Goal: Task Accomplishment & Management: Use online tool/utility

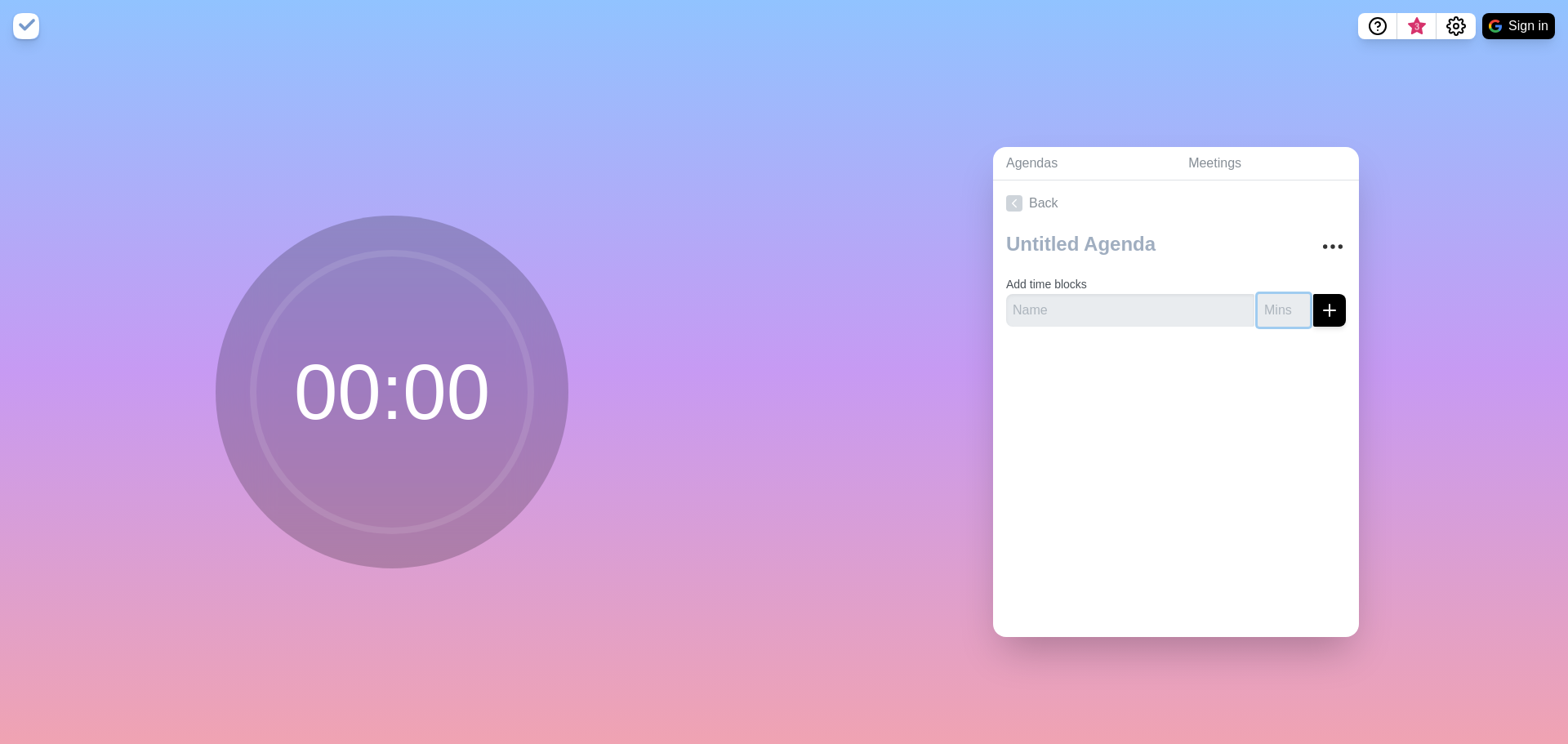
click at [1269, 312] on input "number" at bounding box center [1283, 311] width 52 height 33
type input "17"
click at [1264, 358] on div at bounding box center [1176, 372] width 366 height 65
click at [1269, 303] on input "17" at bounding box center [1283, 311] width 52 height 33
type input "16"
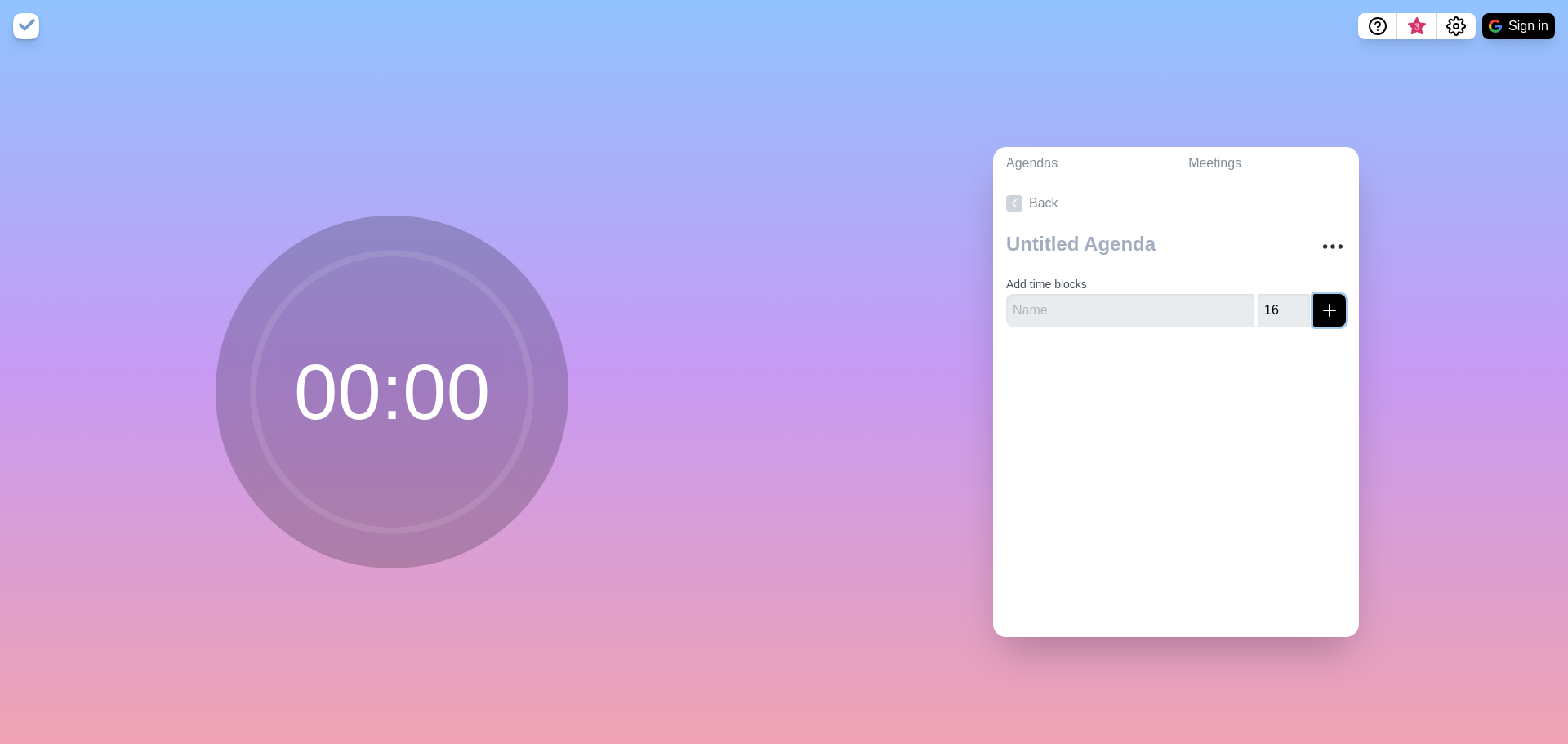
click at [1320, 309] on icon "submit" at bounding box center [1330, 310] width 20 height 20
click at [1088, 300] on input "text" at bounding box center [1130, 311] width 249 height 33
click at [1088, 299] on input "judy" at bounding box center [1130, 311] width 249 height 33
type input "Judy"
click at [1140, 443] on div "Back Add time blocks Judy 16 Please name your time block, eg = Greeting" at bounding box center [1176, 409] width 366 height 457
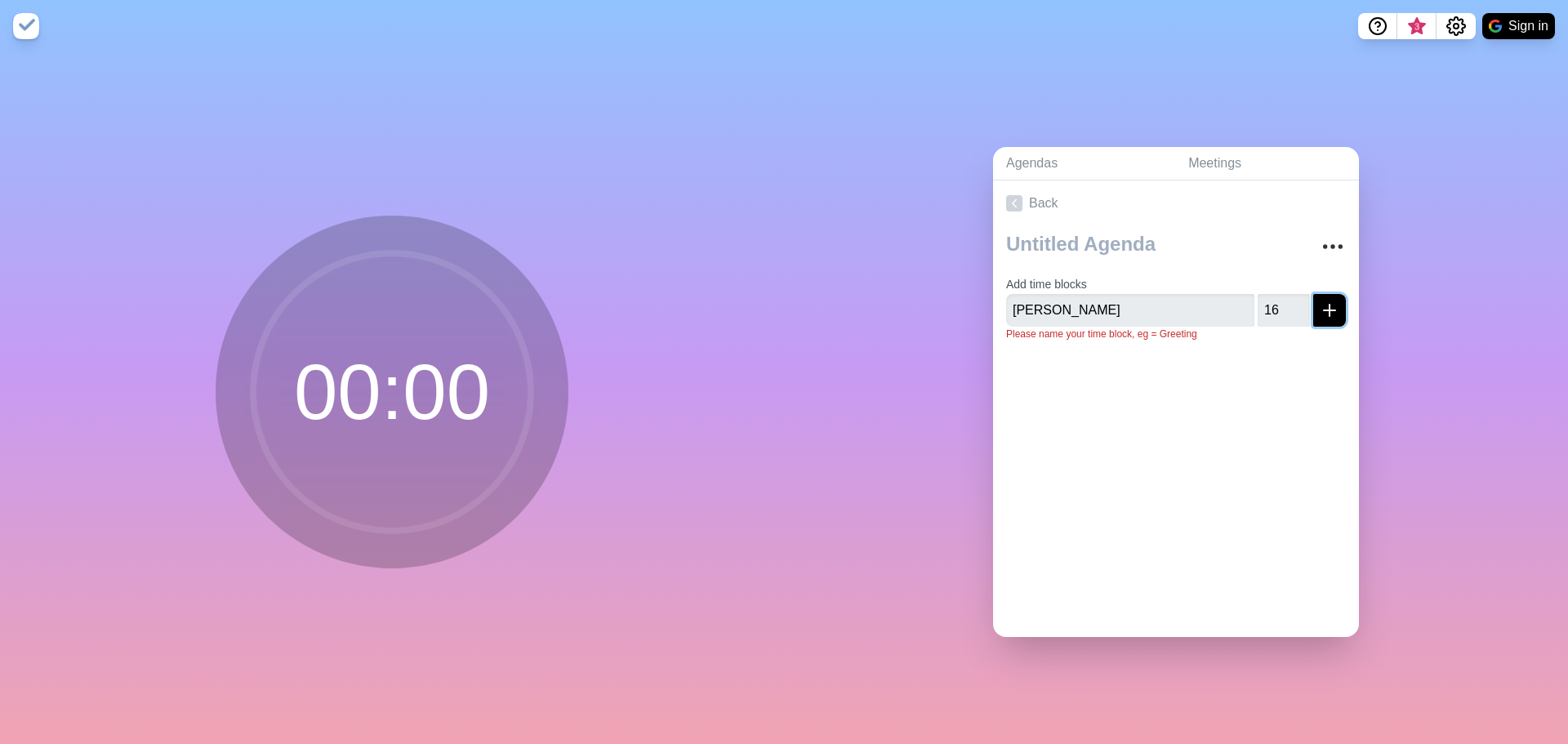
click at [1323, 312] on button "submit" at bounding box center [1330, 311] width 33 height 33
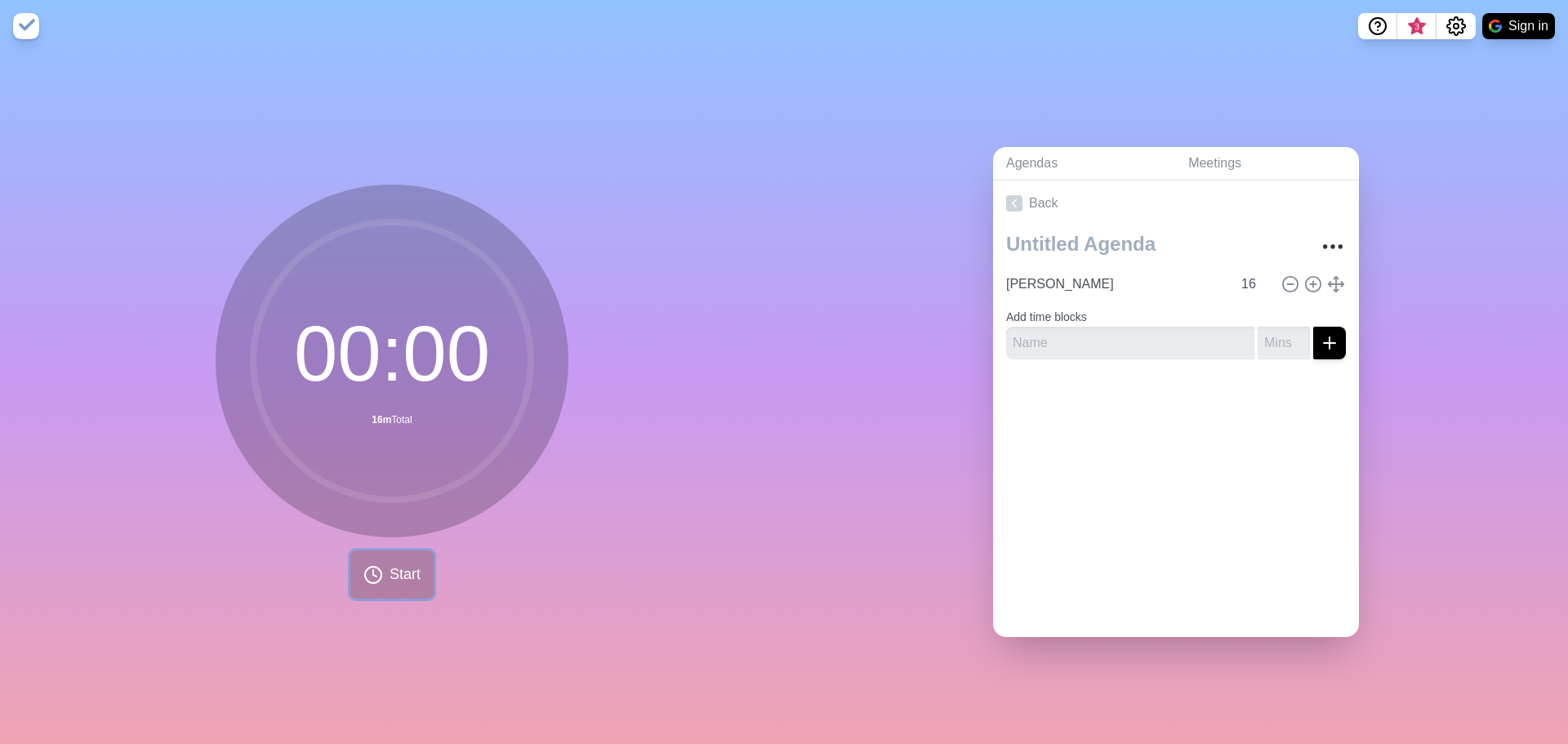
click at [405, 574] on span "Start" at bounding box center [405, 575] width 31 height 22
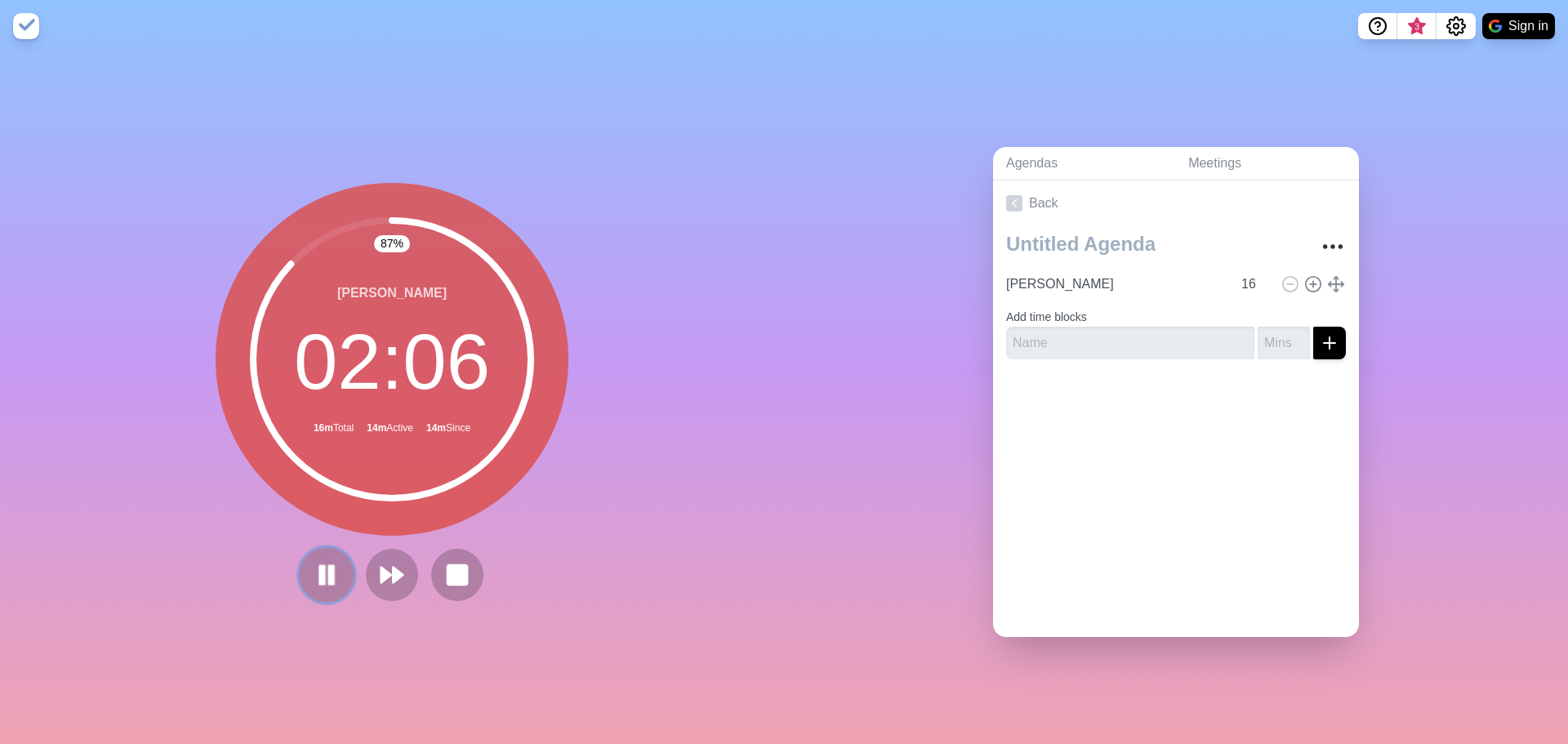
click at [313, 561] on icon at bounding box center [327, 575] width 28 height 28
click at [882, 287] on div "Agendas Meetings Back Judy 16 Add time blocks" at bounding box center [1177, 398] width 784 height 692
click at [1036, 341] on input "text" at bounding box center [1130, 343] width 249 height 33
type input "[PERSON_NAME]"
click at [1276, 328] on input "1" at bounding box center [1283, 343] width 52 height 33
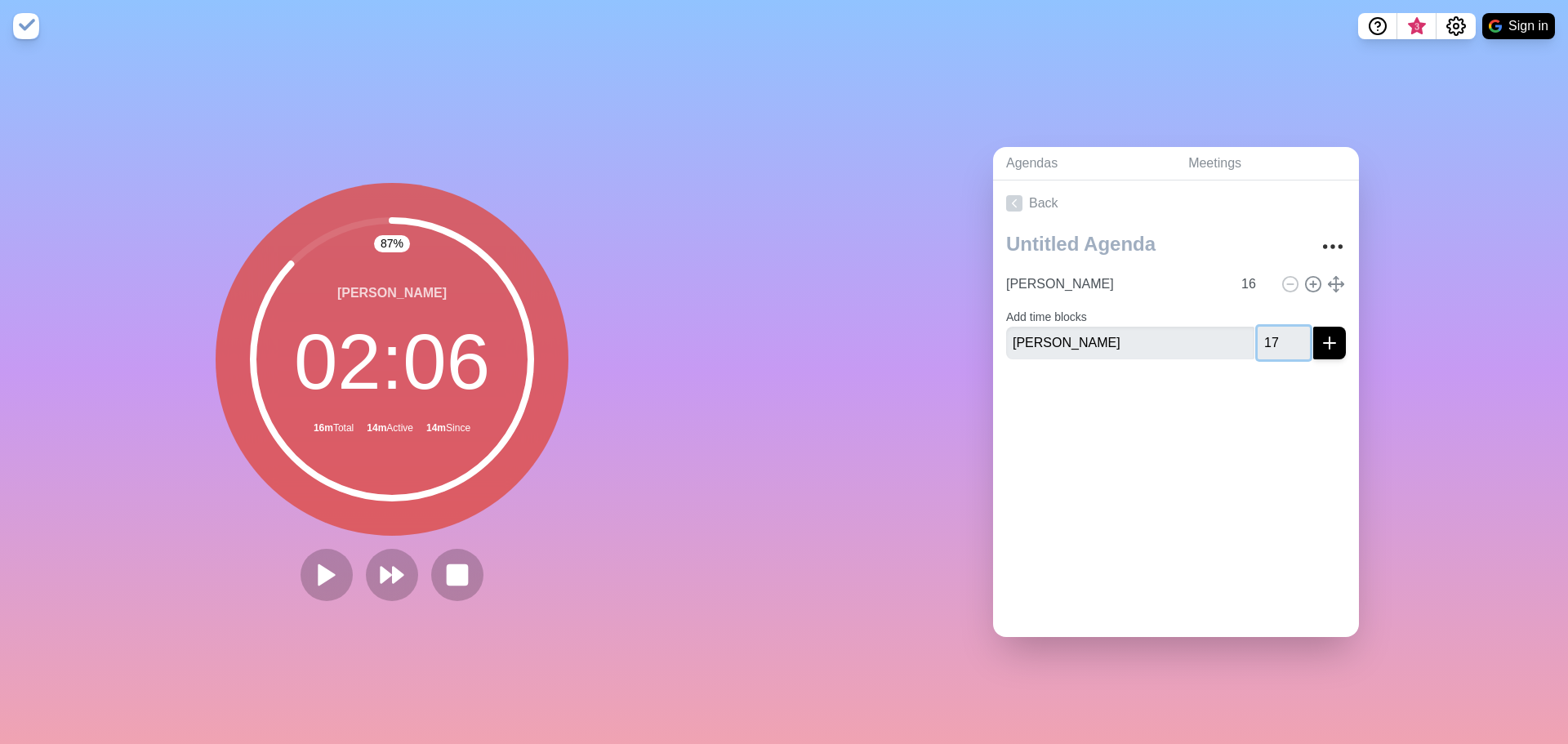
type input "17"
click at [1320, 337] on icon "submit" at bounding box center [1330, 342] width 20 height 20
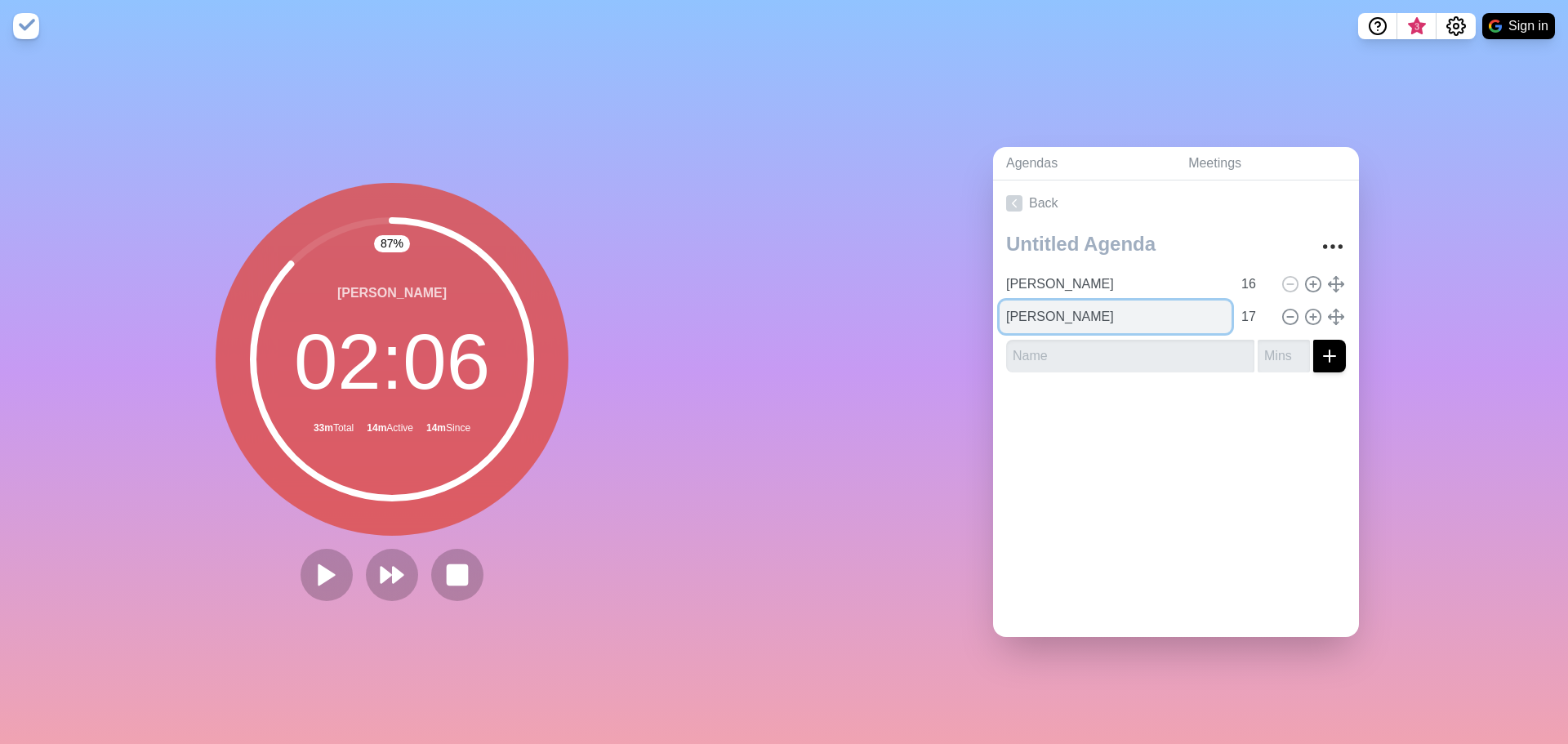
click at [1067, 313] on input "[PERSON_NAME]" at bounding box center [1116, 317] width 232 height 33
click at [1174, 300] on input "[PERSON_NAME]" at bounding box center [1116, 317] width 232 height 33
click at [313, 561] on icon at bounding box center [327, 575] width 28 height 28
click at [444, 570] on icon at bounding box center [458, 575] width 28 height 28
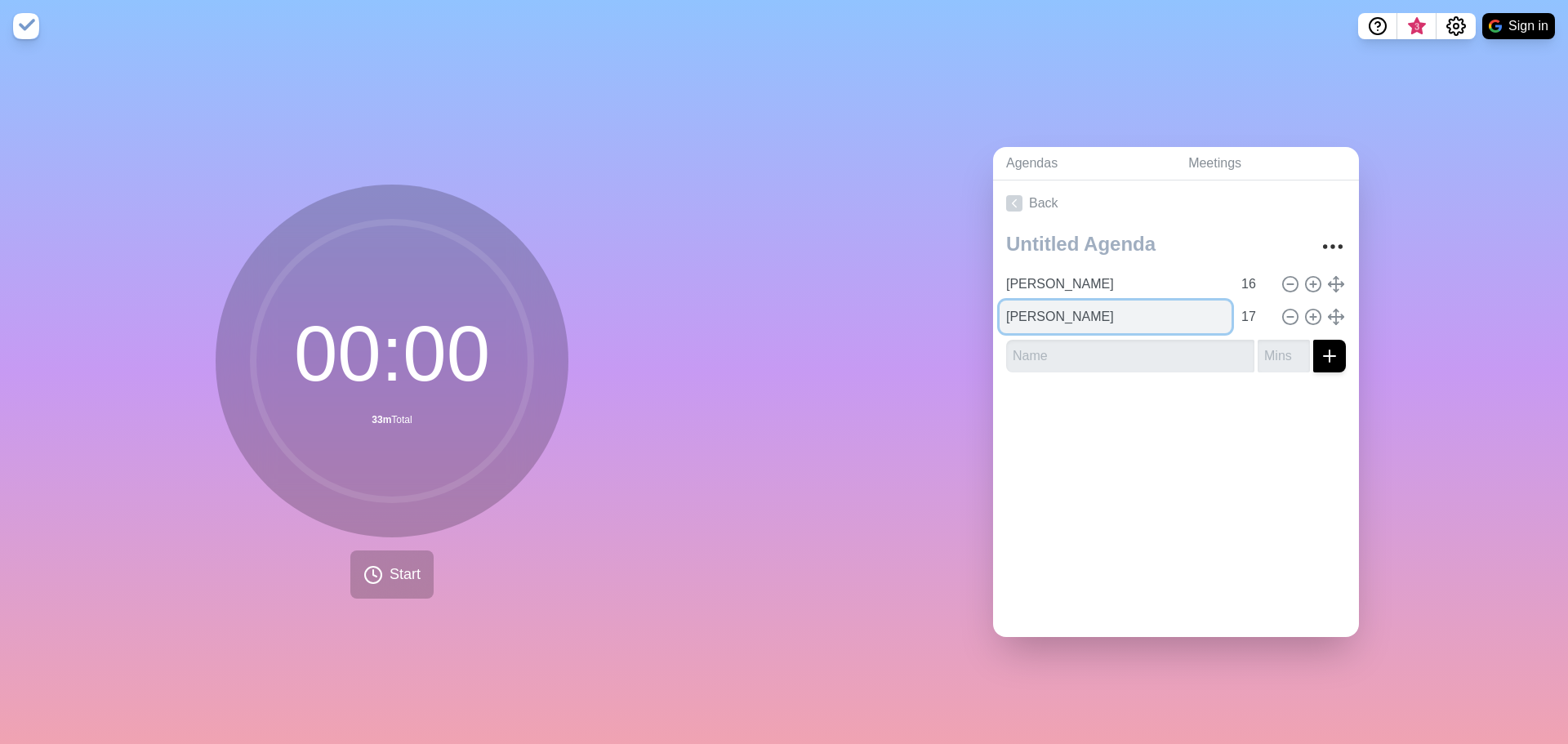
click at [1042, 317] on input "[PERSON_NAME]" at bounding box center [1116, 317] width 232 height 33
click at [1327, 312] on icon at bounding box center [1336, 317] width 18 height 18
click at [381, 585] on button "Start" at bounding box center [391, 575] width 83 height 48
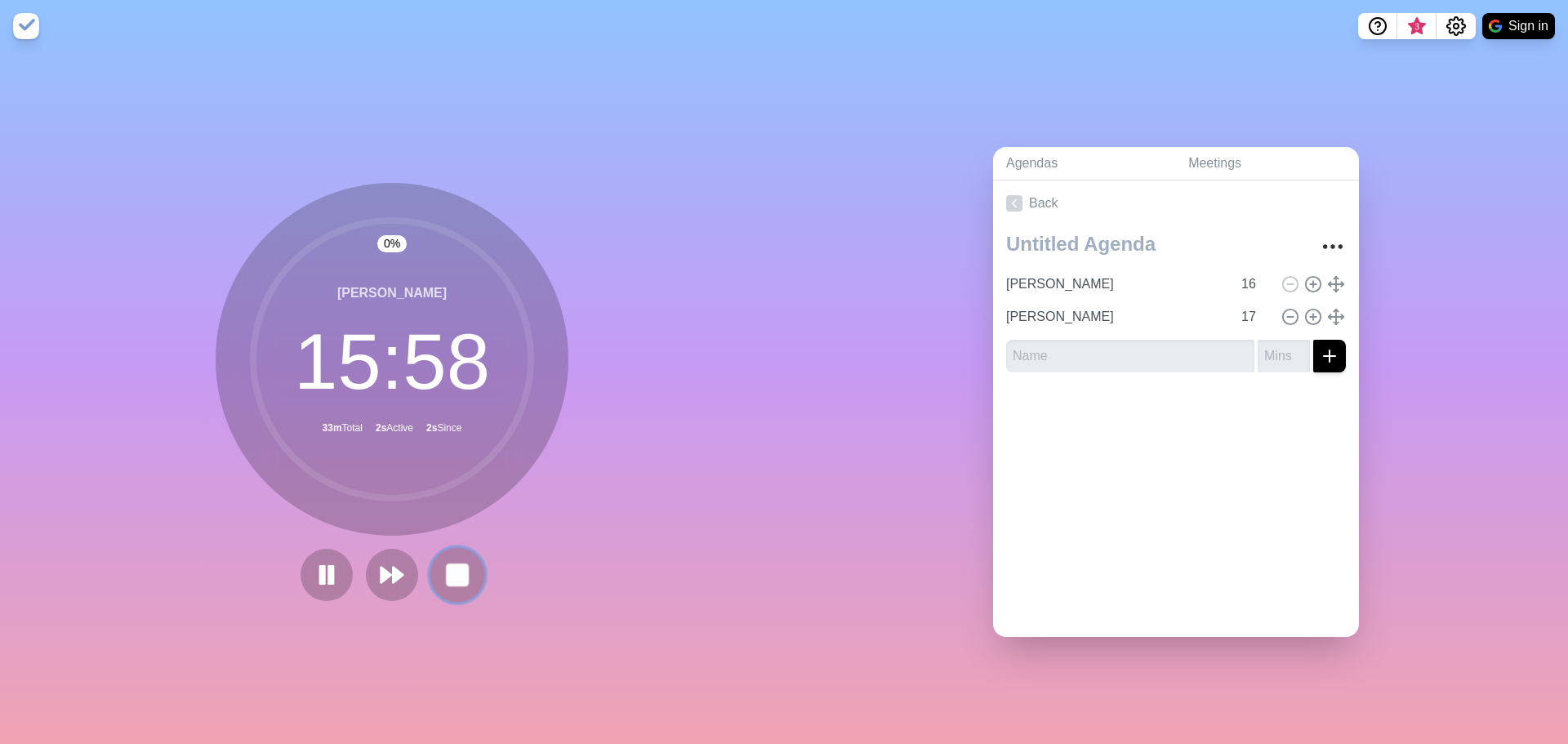
click at [444, 561] on icon at bounding box center [458, 575] width 28 height 28
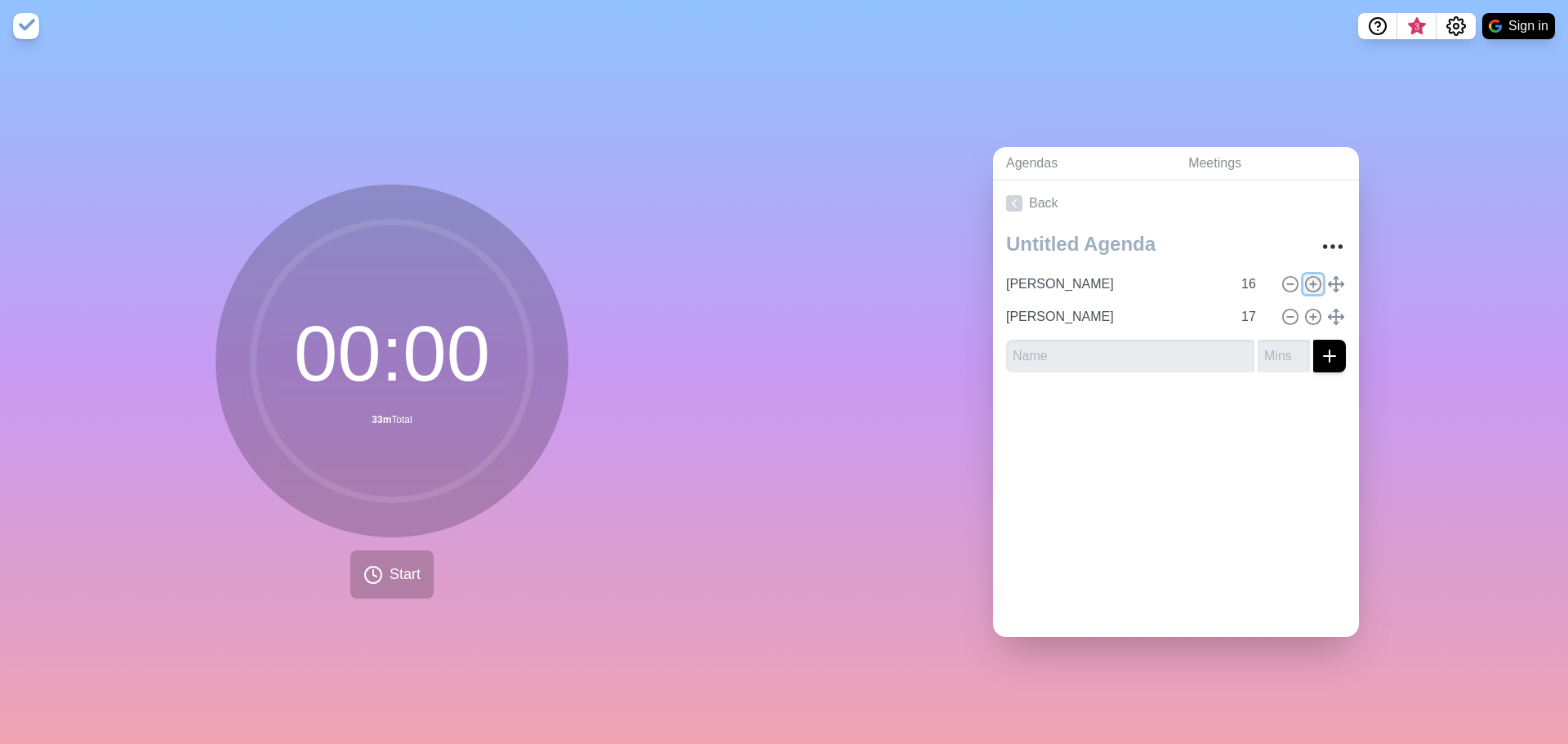
click at [1306, 276] on circle at bounding box center [1313, 283] width 15 height 15
type input "Judy"
type input "16"
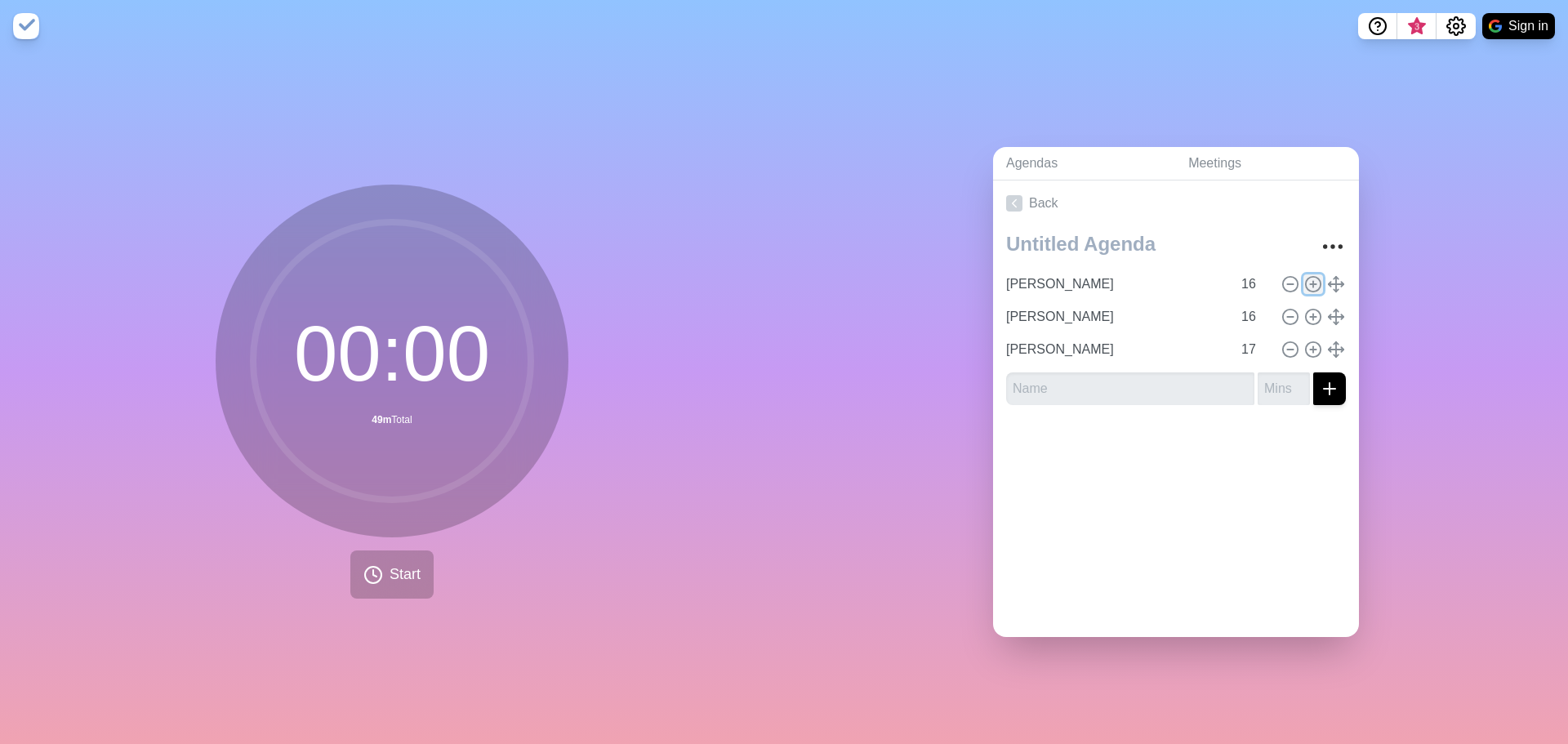
click at [1304, 275] on icon at bounding box center [1313, 284] width 18 height 18
type input "Judy"
type input "16"
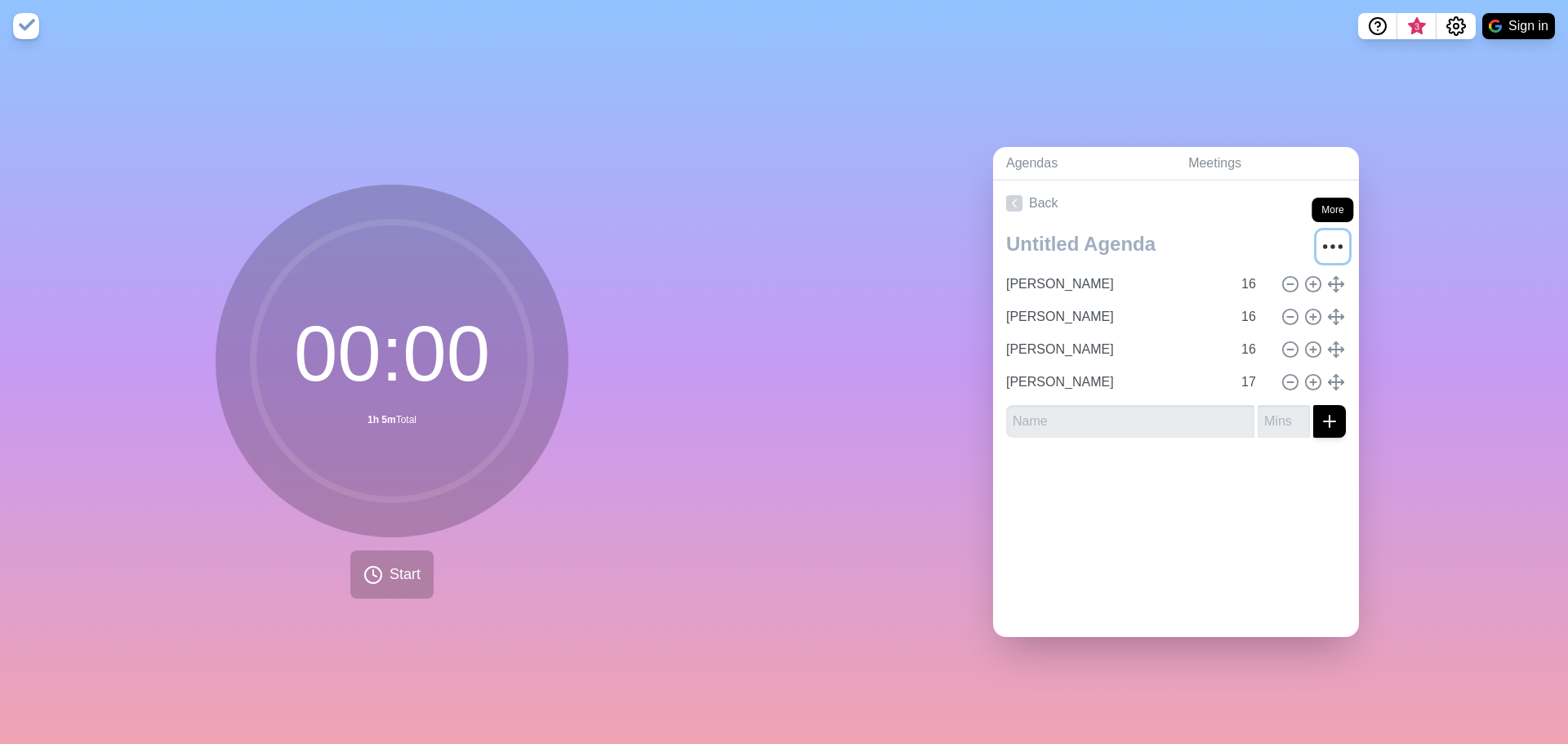
click at [1320, 235] on icon "More" at bounding box center [1333, 247] width 26 height 26
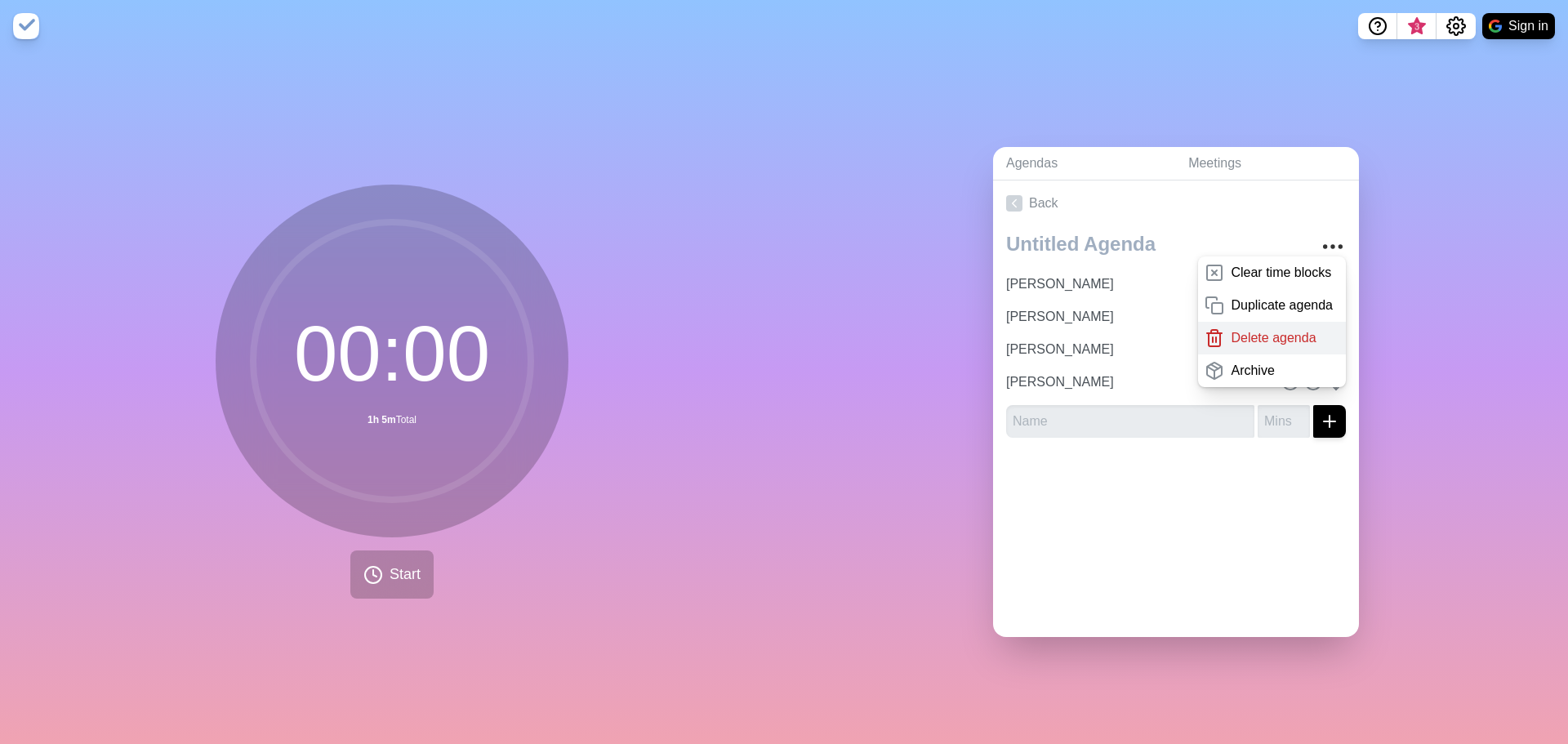
click at [1272, 332] on p "Delete agenda" at bounding box center [1273, 338] width 85 height 20
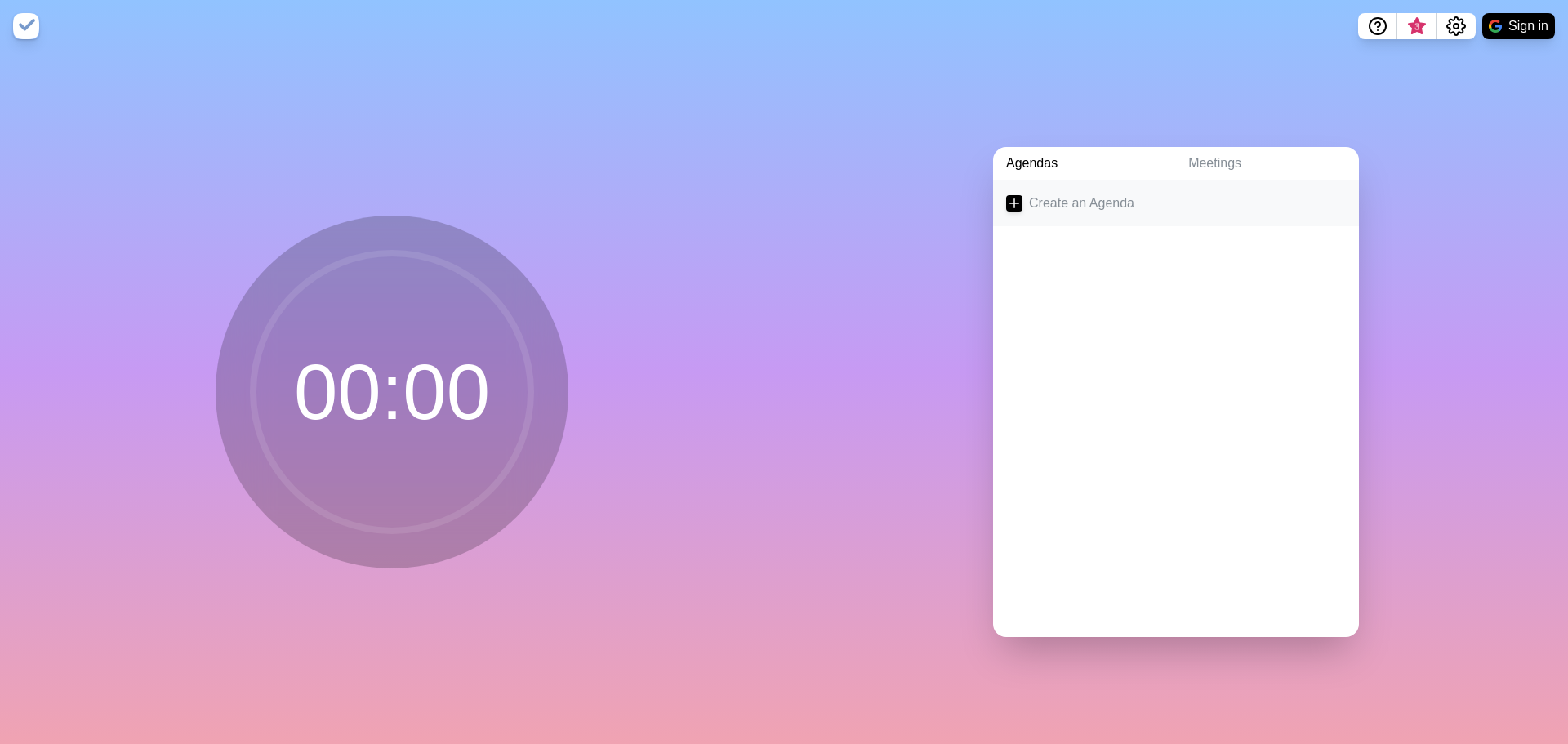
click at [1042, 188] on link "Create an Agenda" at bounding box center [1176, 203] width 366 height 46
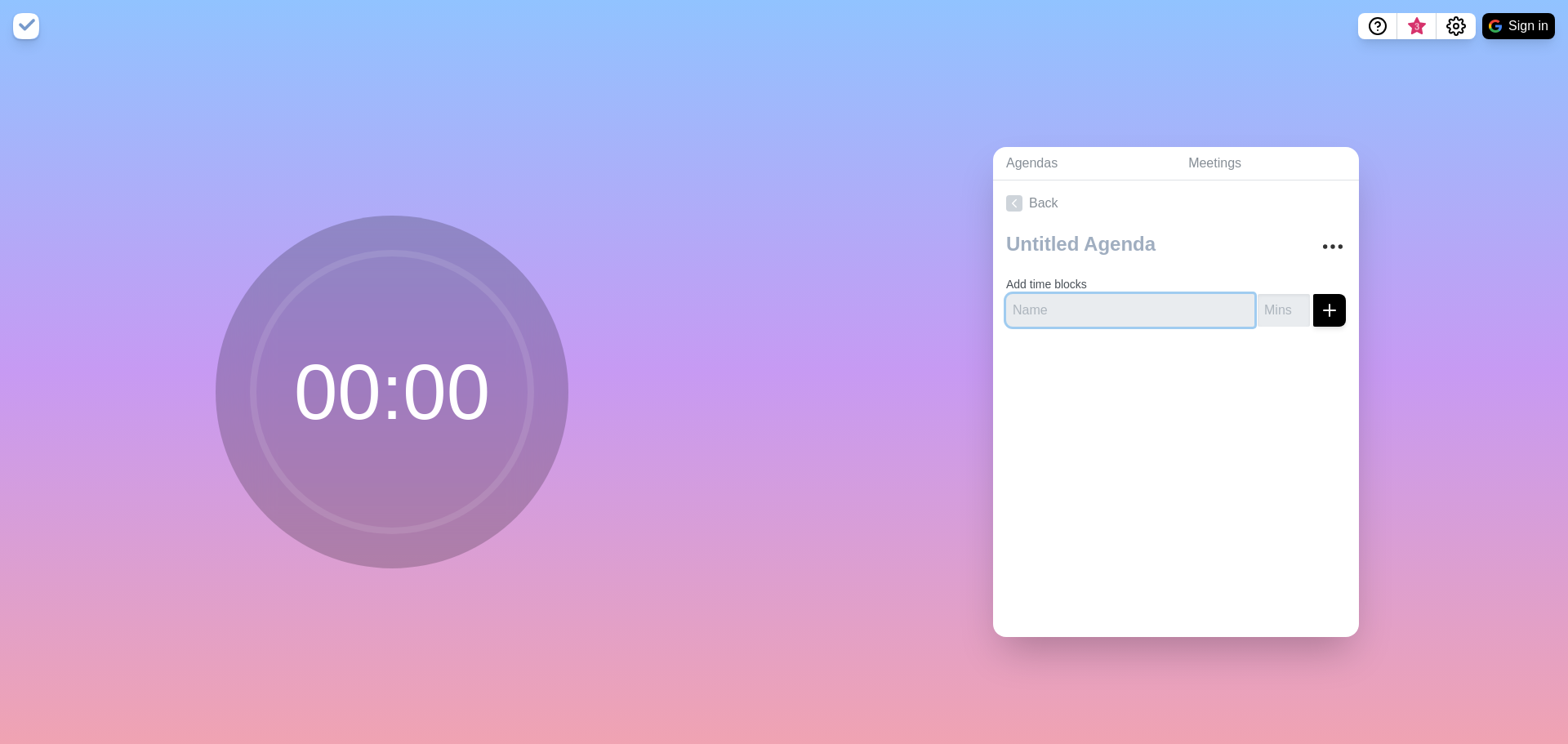
click at [1065, 304] on input "text" at bounding box center [1130, 311] width 249 height 33
type input "C"
click at [1267, 303] on input "number" at bounding box center [1283, 311] width 52 height 33
type input "17"
click at [1322, 298] on button "submit" at bounding box center [1330, 311] width 33 height 33
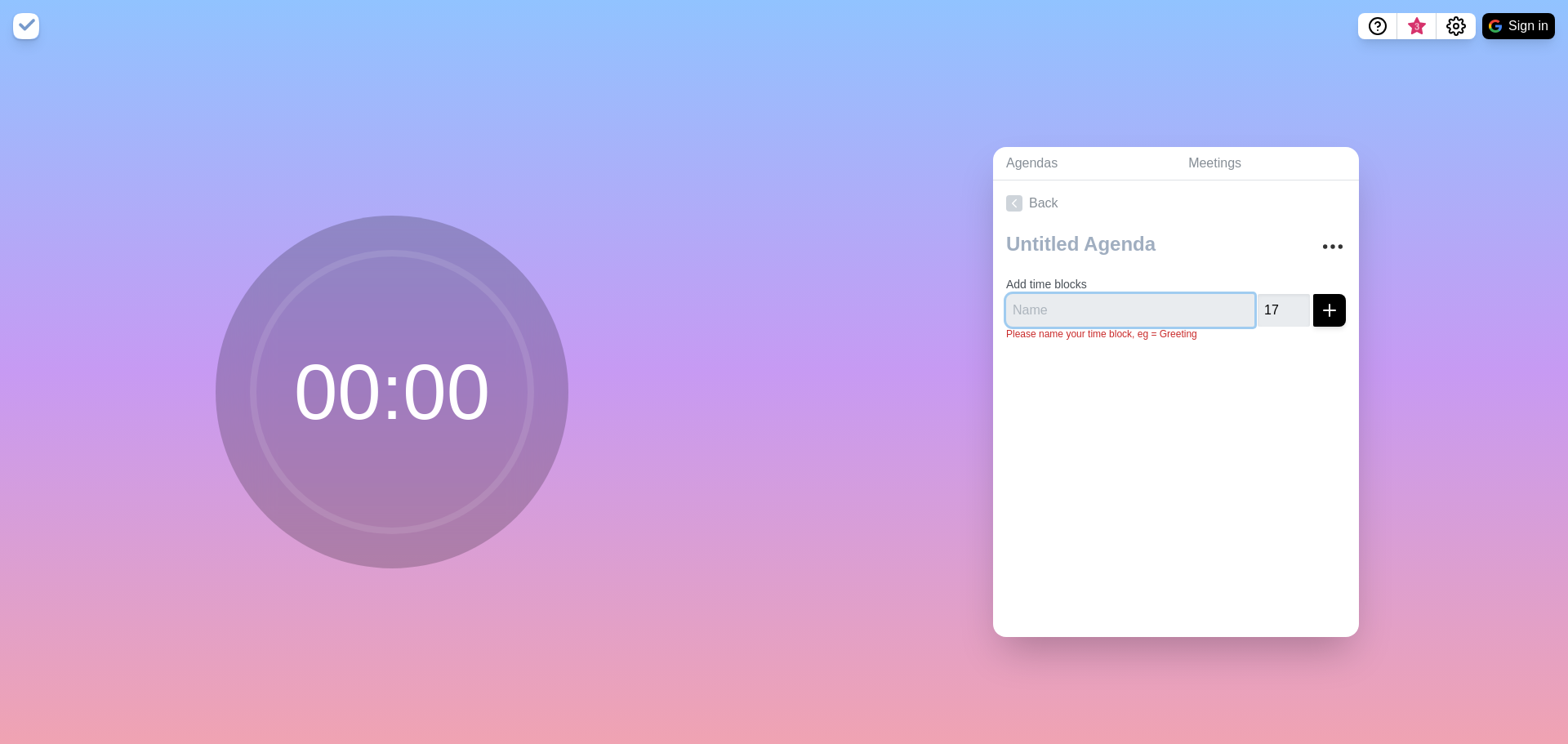
click at [1078, 294] on input "text" at bounding box center [1130, 311] width 249 height 33
type input "Cyn"
click at [1193, 478] on div "Back Add time blocks Cyn 17 Please name your time block, eg = Greeting" at bounding box center [1176, 409] width 366 height 457
click at [1320, 300] on icon "submit" at bounding box center [1330, 310] width 20 height 20
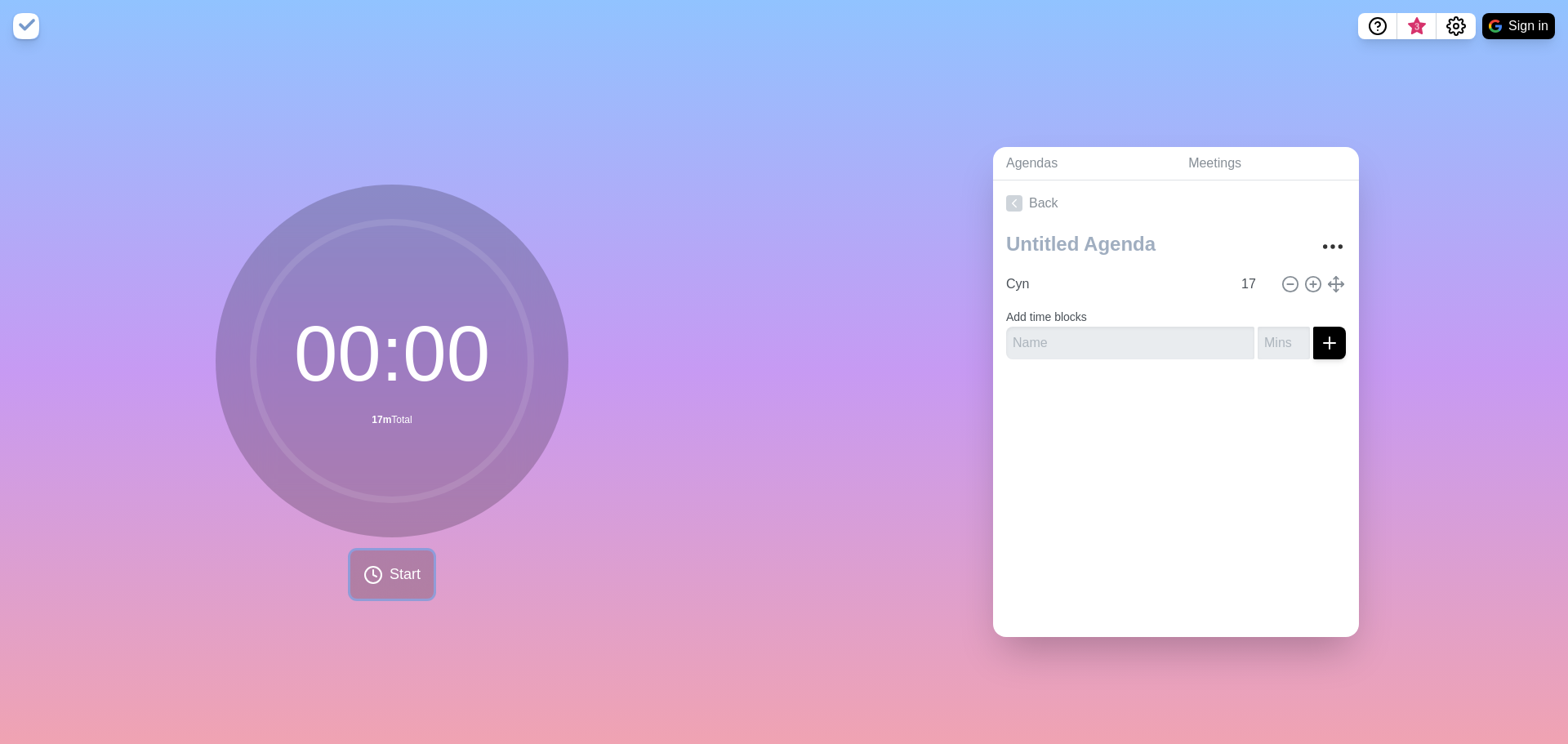
click at [390, 573] on span "Start" at bounding box center [405, 575] width 31 height 22
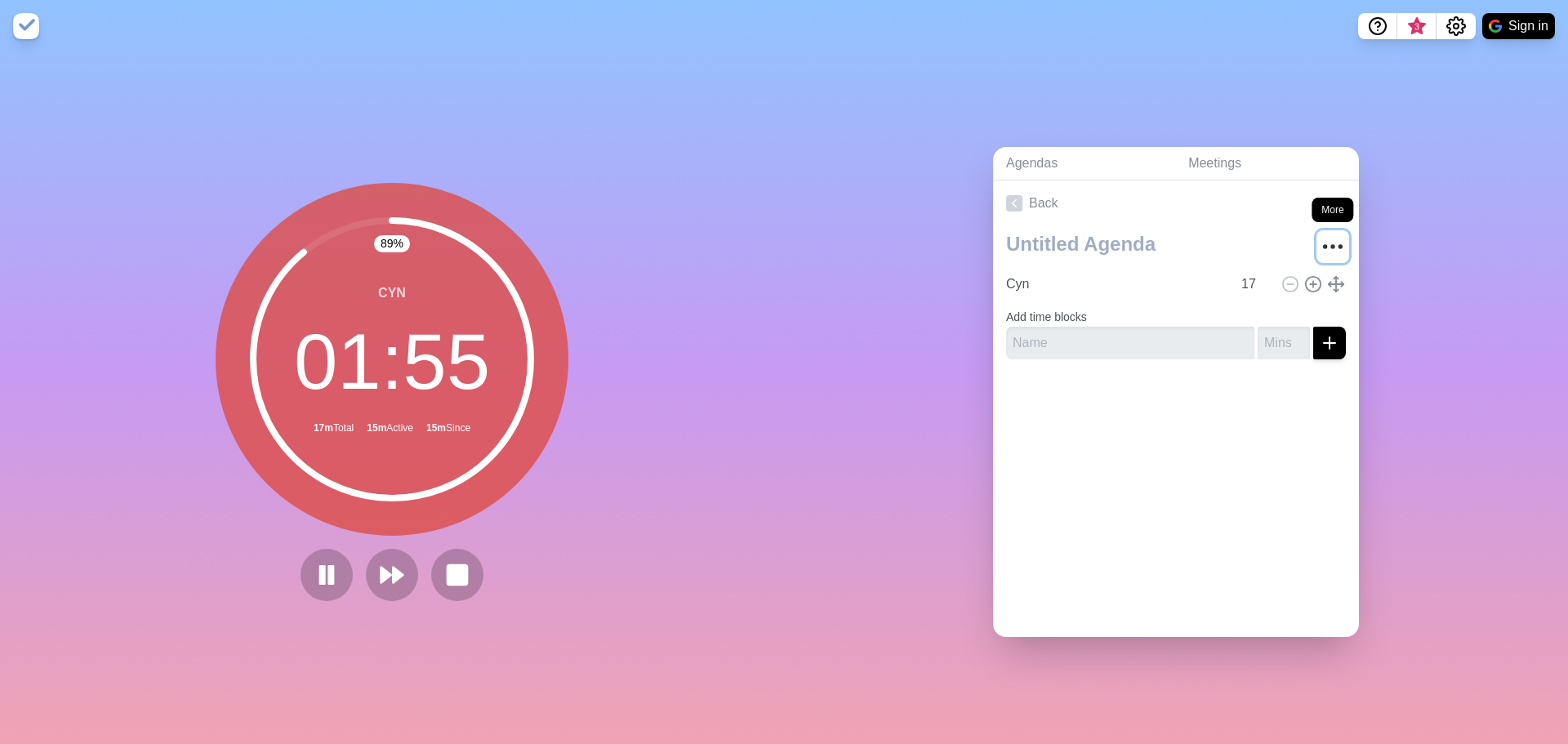
click at [1325, 239] on icon "More" at bounding box center [1333, 247] width 26 height 26
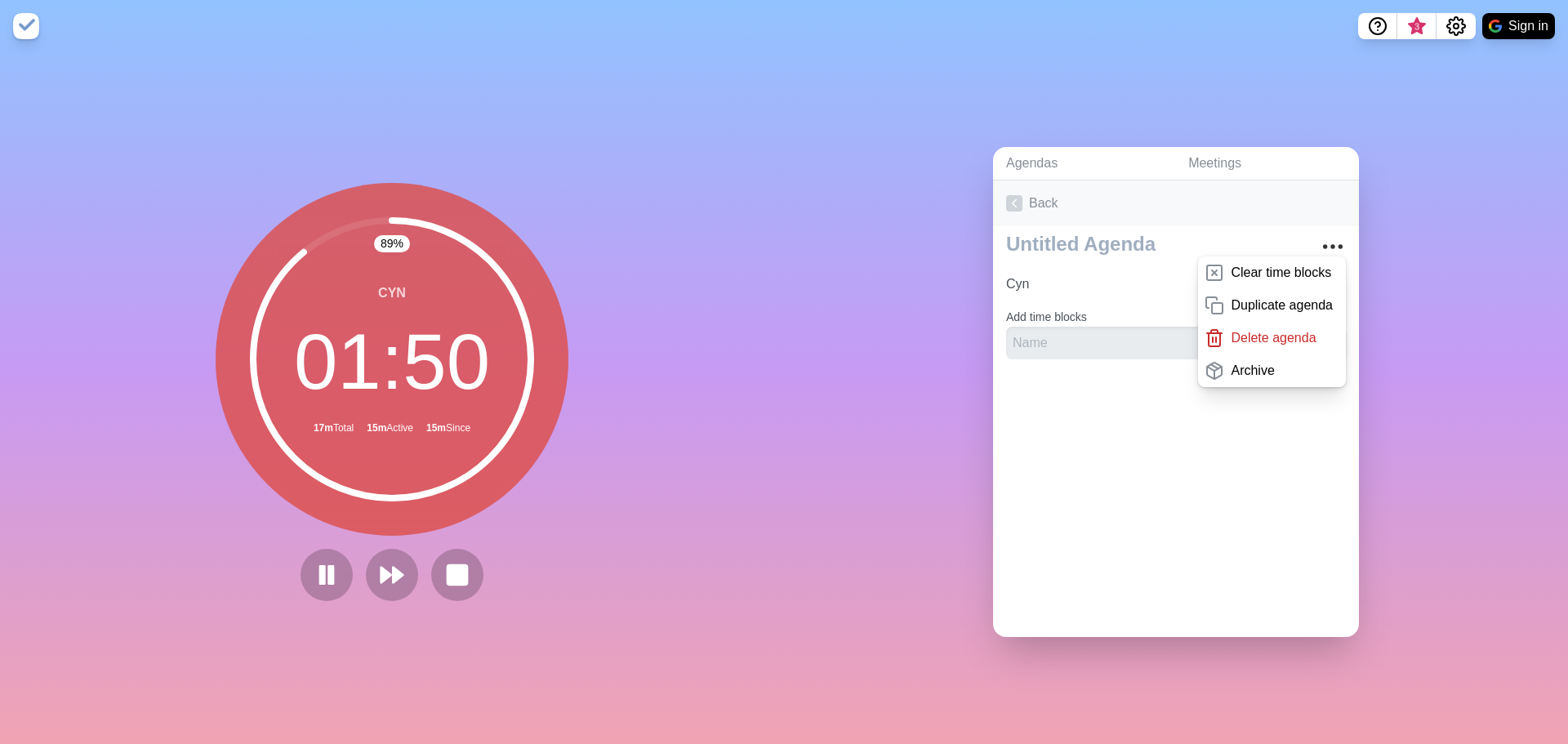
click at [1208, 188] on link "Back" at bounding box center [1176, 203] width 366 height 46
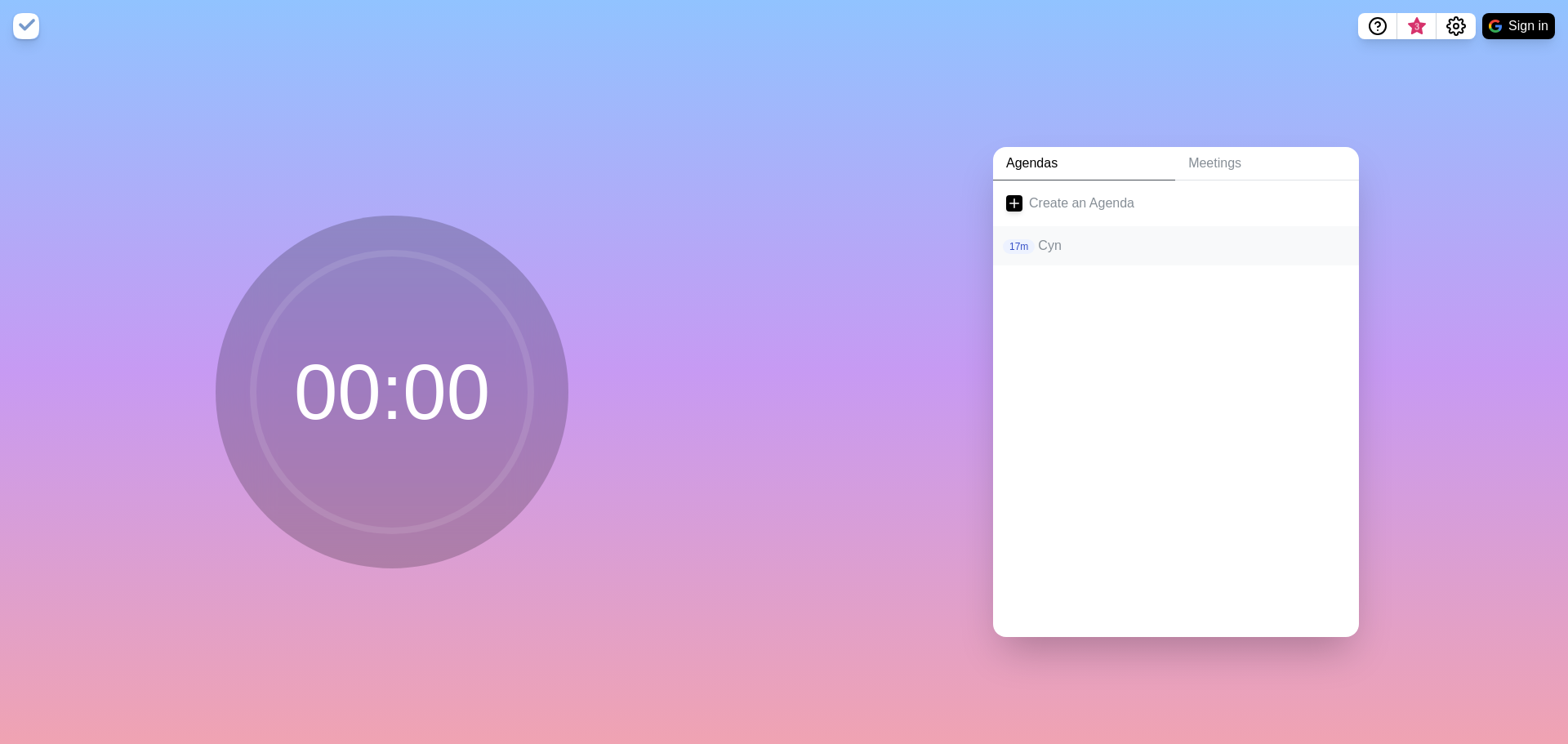
click at [1050, 242] on p "Cyn" at bounding box center [1192, 245] width 308 height 20
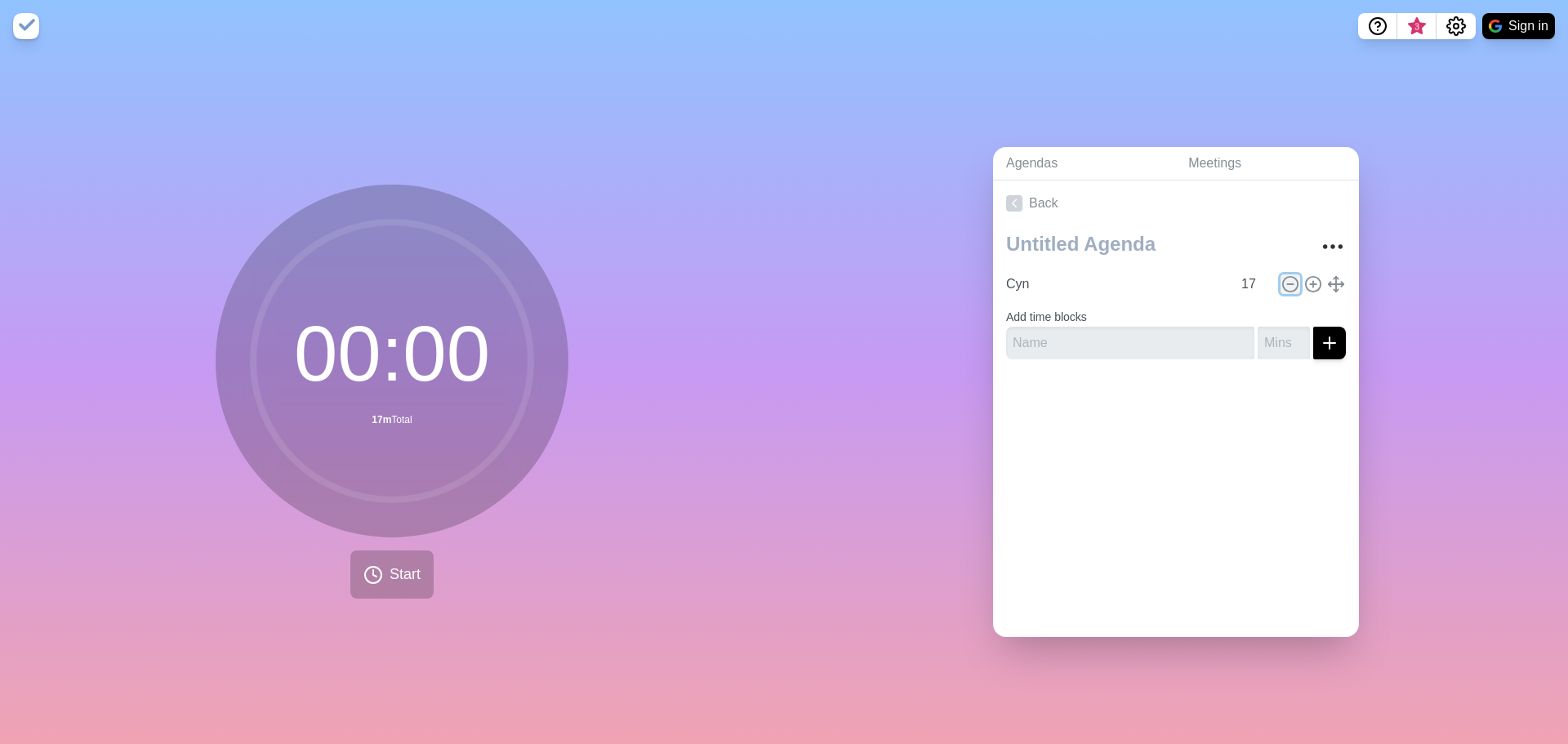
click at [1282, 276] on icon at bounding box center [1290, 284] width 18 height 18
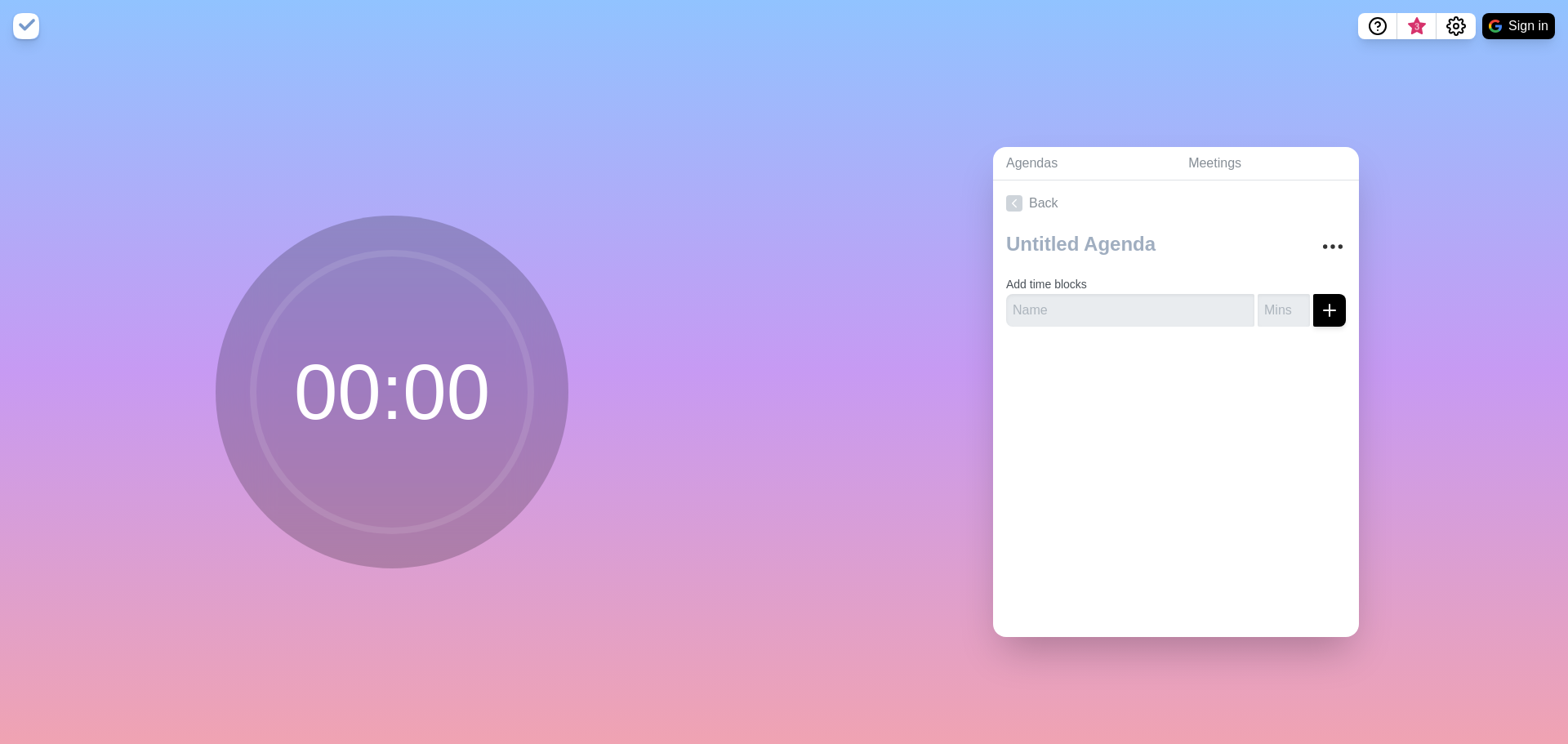
click at [1270, 276] on form "Add time blocks" at bounding box center [1176, 297] width 340 height 58
click at [1279, 300] on input "1" at bounding box center [1283, 311] width 52 height 33
type input "2"
click at [1283, 294] on input "2" at bounding box center [1283, 311] width 52 height 33
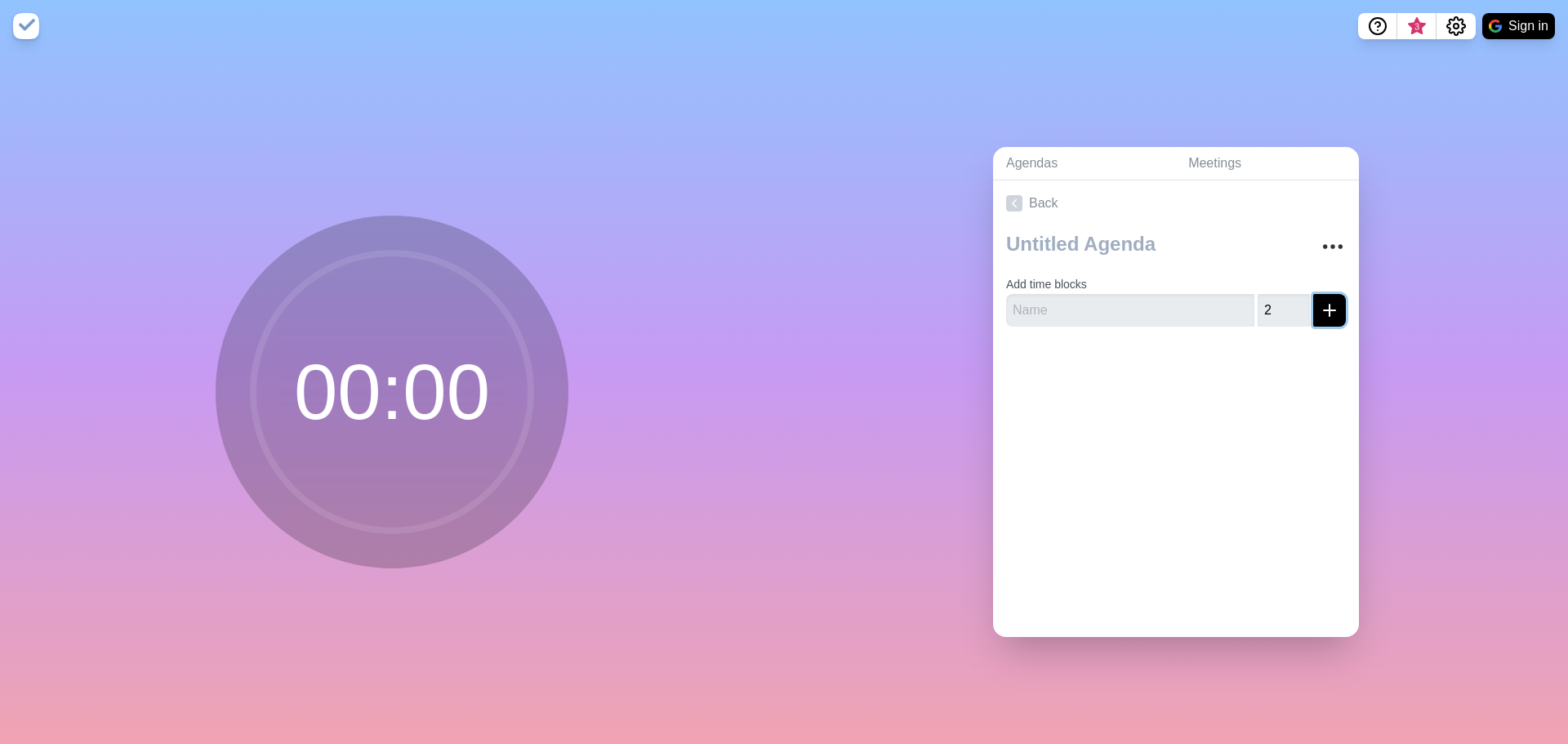
click at [1320, 304] on icon "submit" at bounding box center [1330, 310] width 20 height 20
click at [1109, 306] on input "text" at bounding box center [1130, 311] width 249 height 33
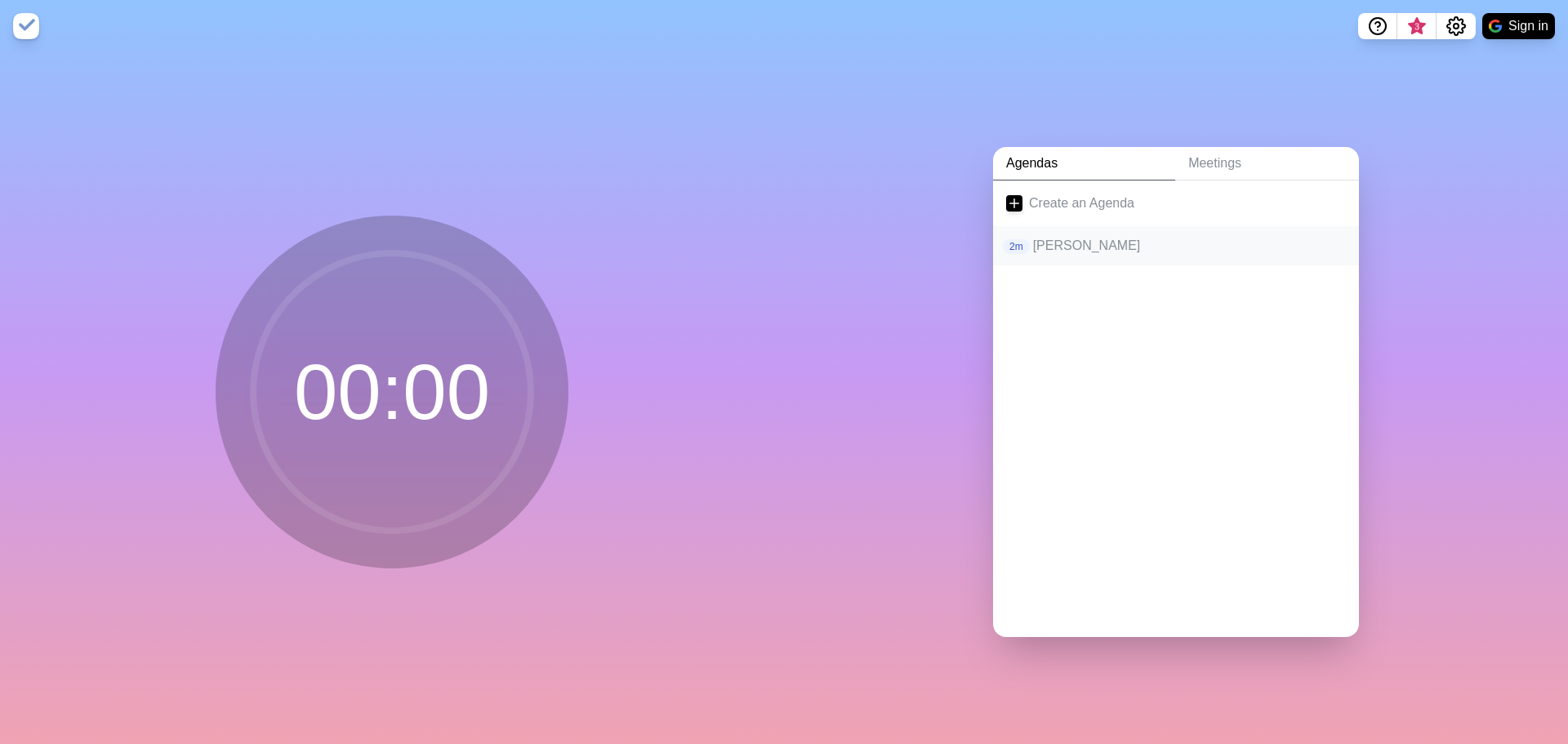
click at [1073, 241] on p "[PERSON_NAME]" at bounding box center [1190, 245] width 313 height 20
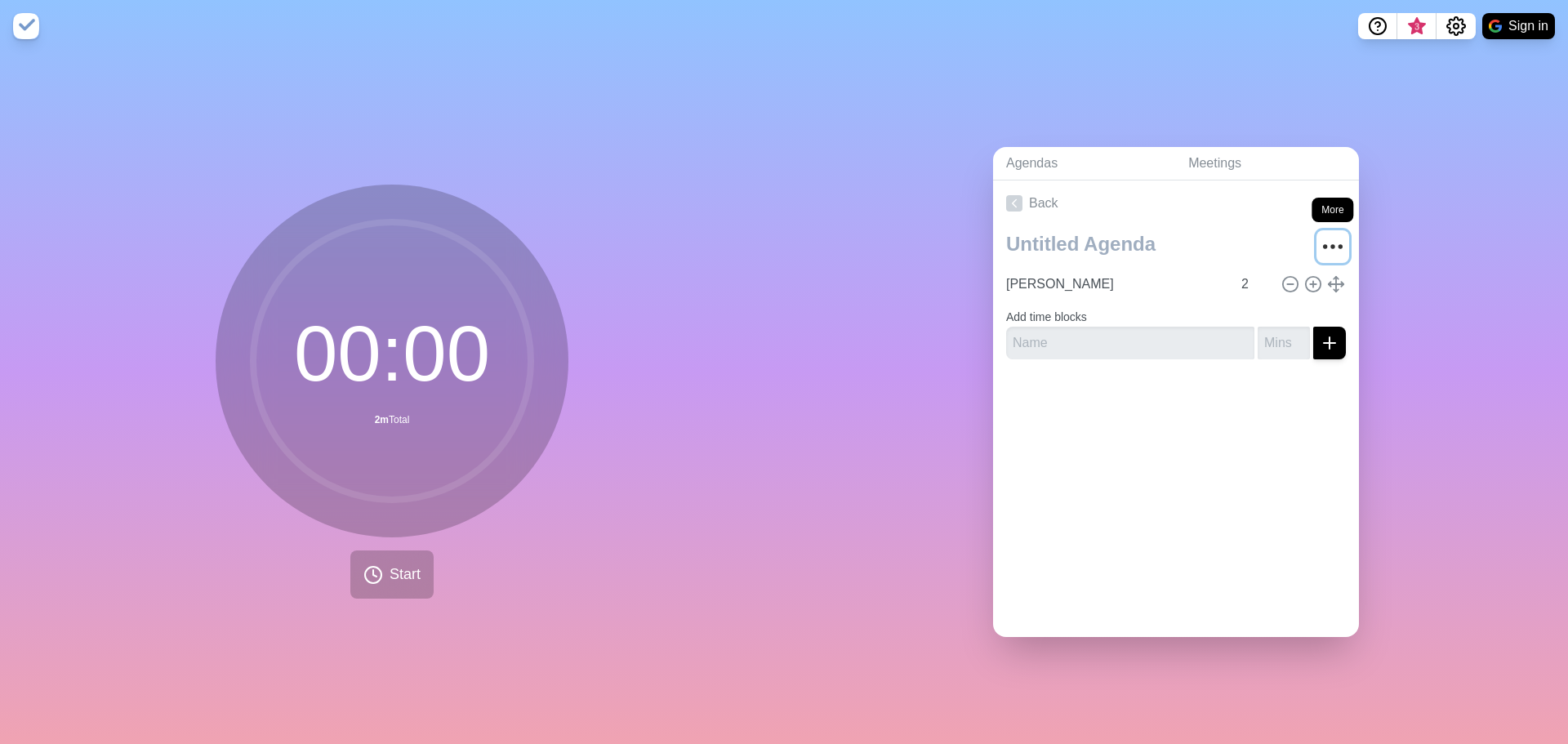
click at [1320, 238] on icon "More" at bounding box center [1333, 247] width 26 height 26
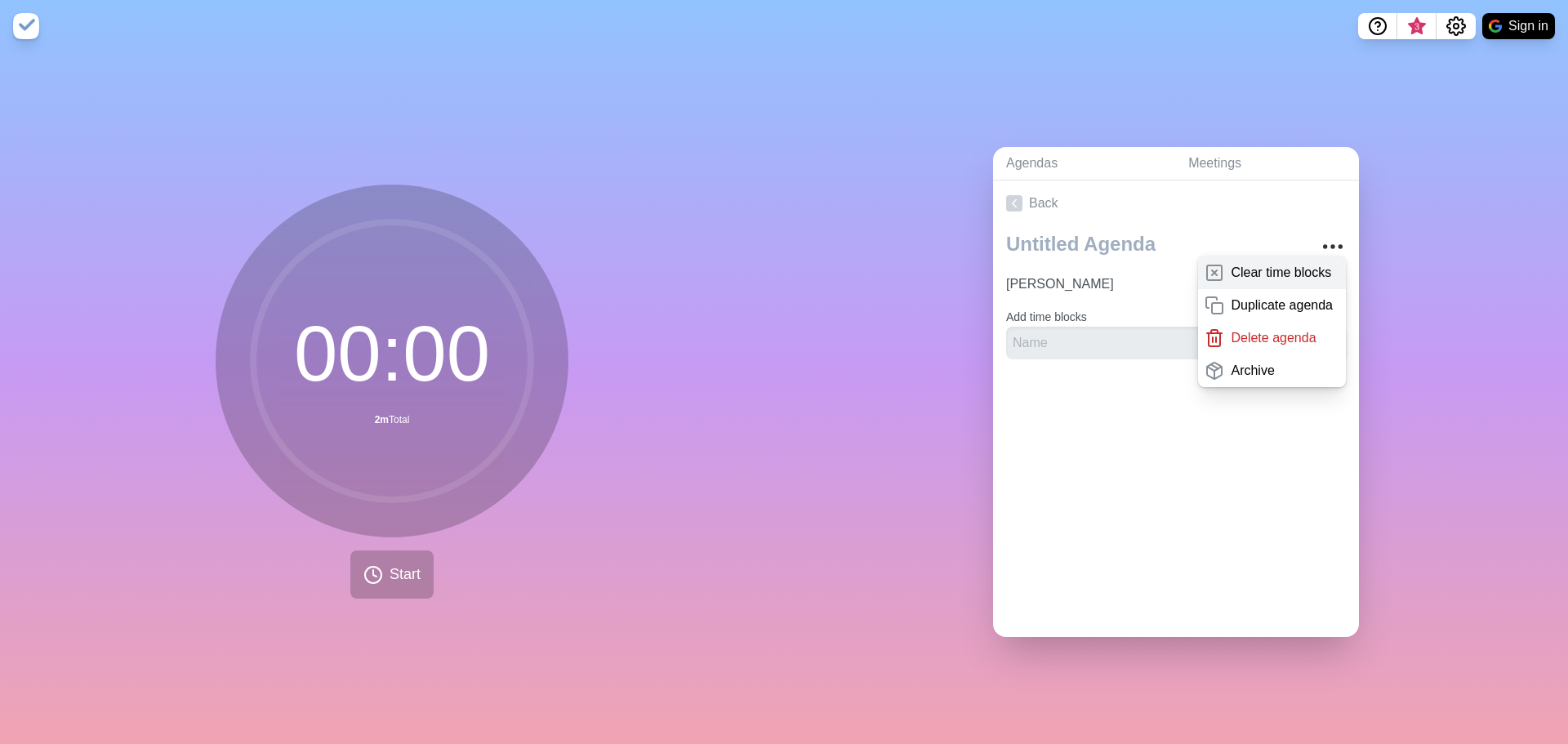
click at [1268, 263] on p "Clear time blocks" at bounding box center [1281, 273] width 101 height 20
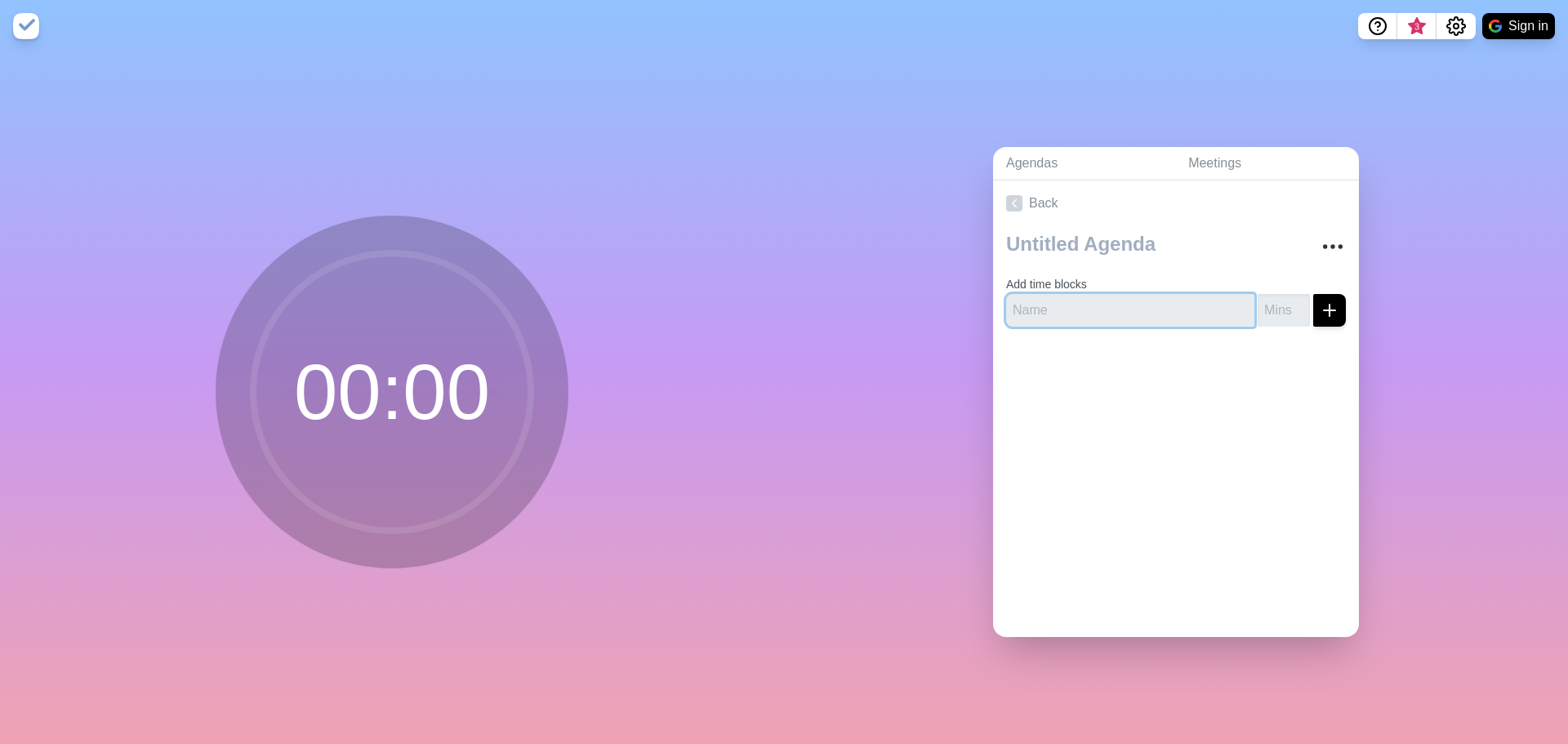
click at [1069, 308] on input "text" at bounding box center [1130, 311] width 249 height 33
type input "[PERSON_NAME]"
type input "17"
click at [1330, 304] on line "submit" at bounding box center [1330, 310] width 0 height 11
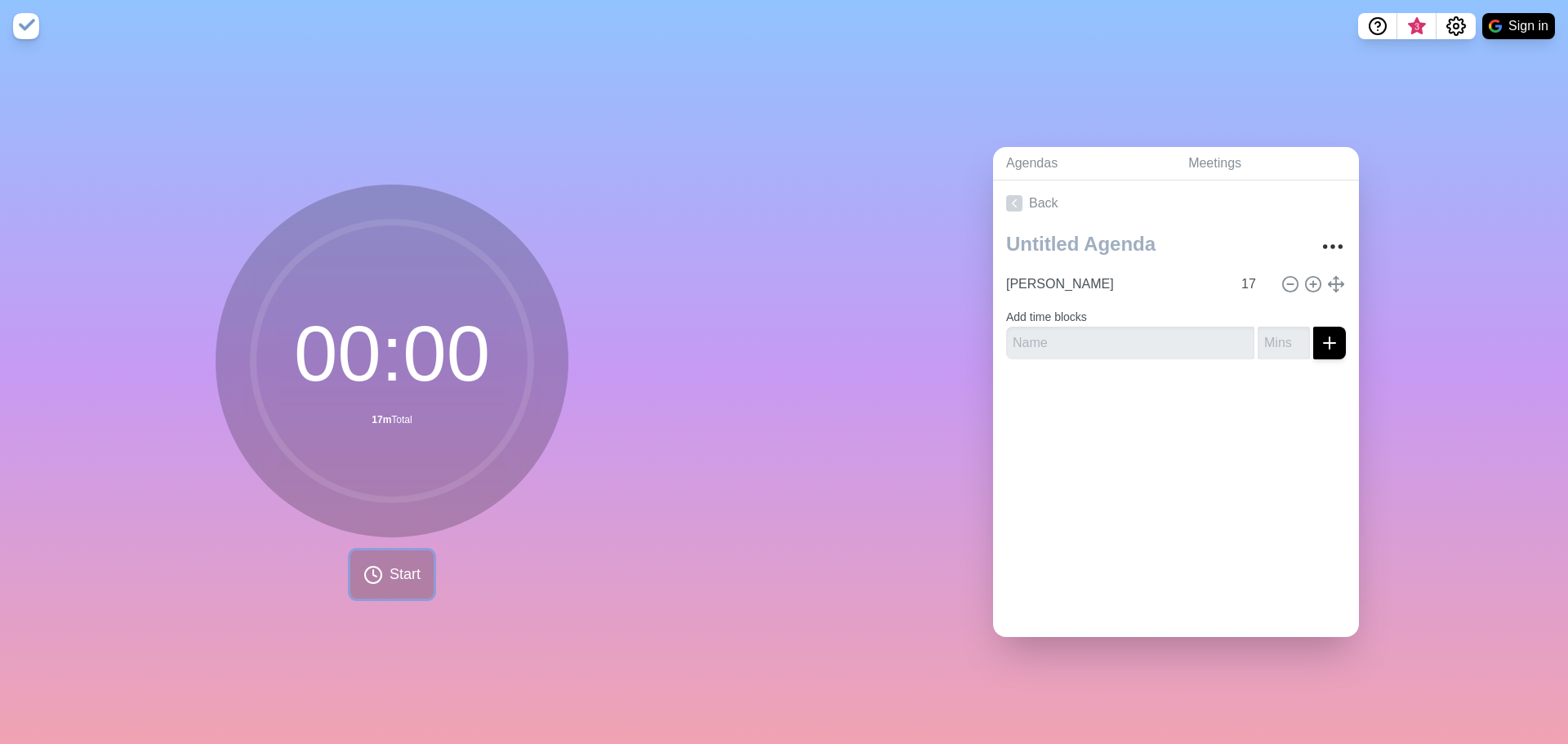
click at [398, 581] on button "Start" at bounding box center [391, 575] width 83 height 48
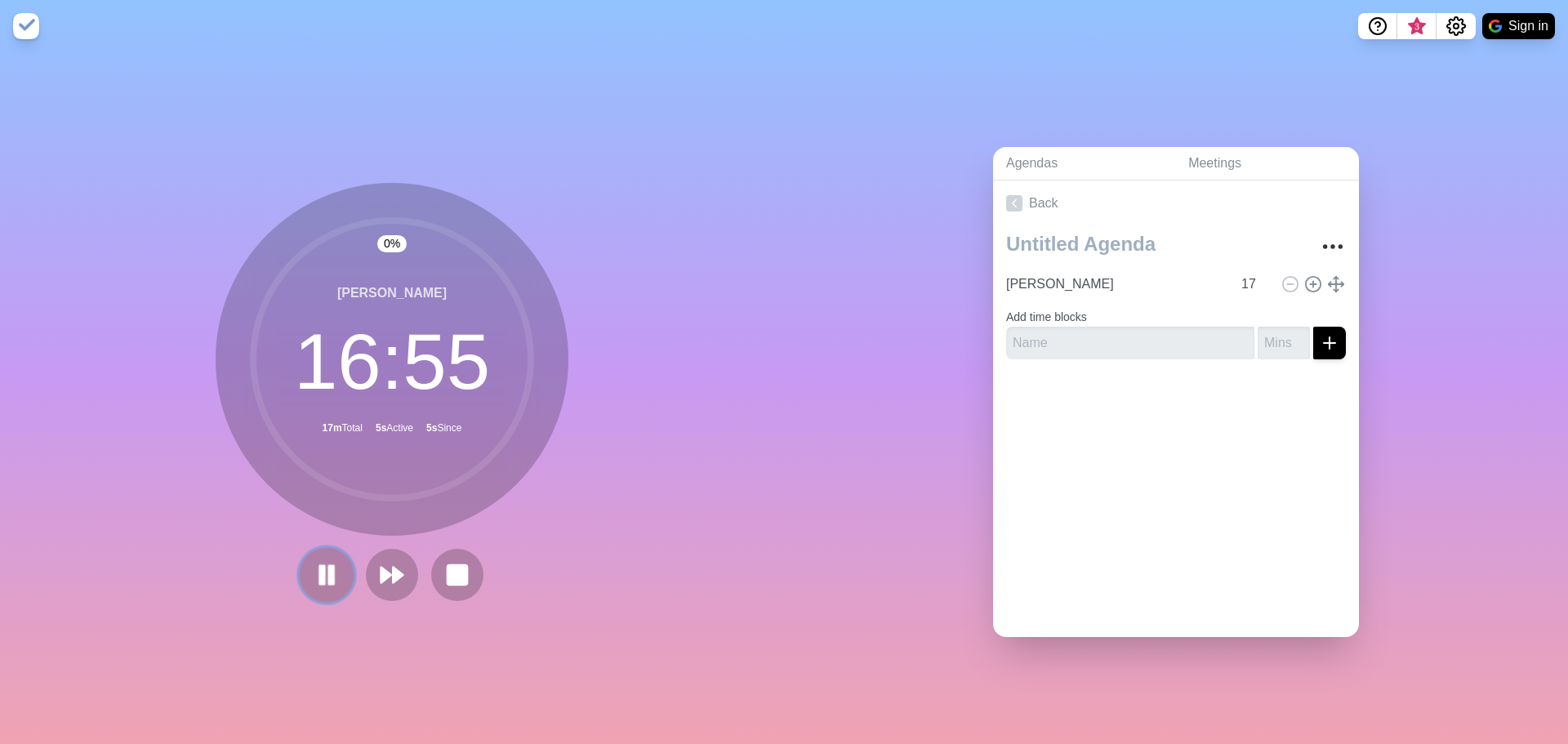
click at [321, 575] on icon at bounding box center [327, 575] width 28 height 28
click at [322, 572] on polygon at bounding box center [326, 575] width 16 height 21
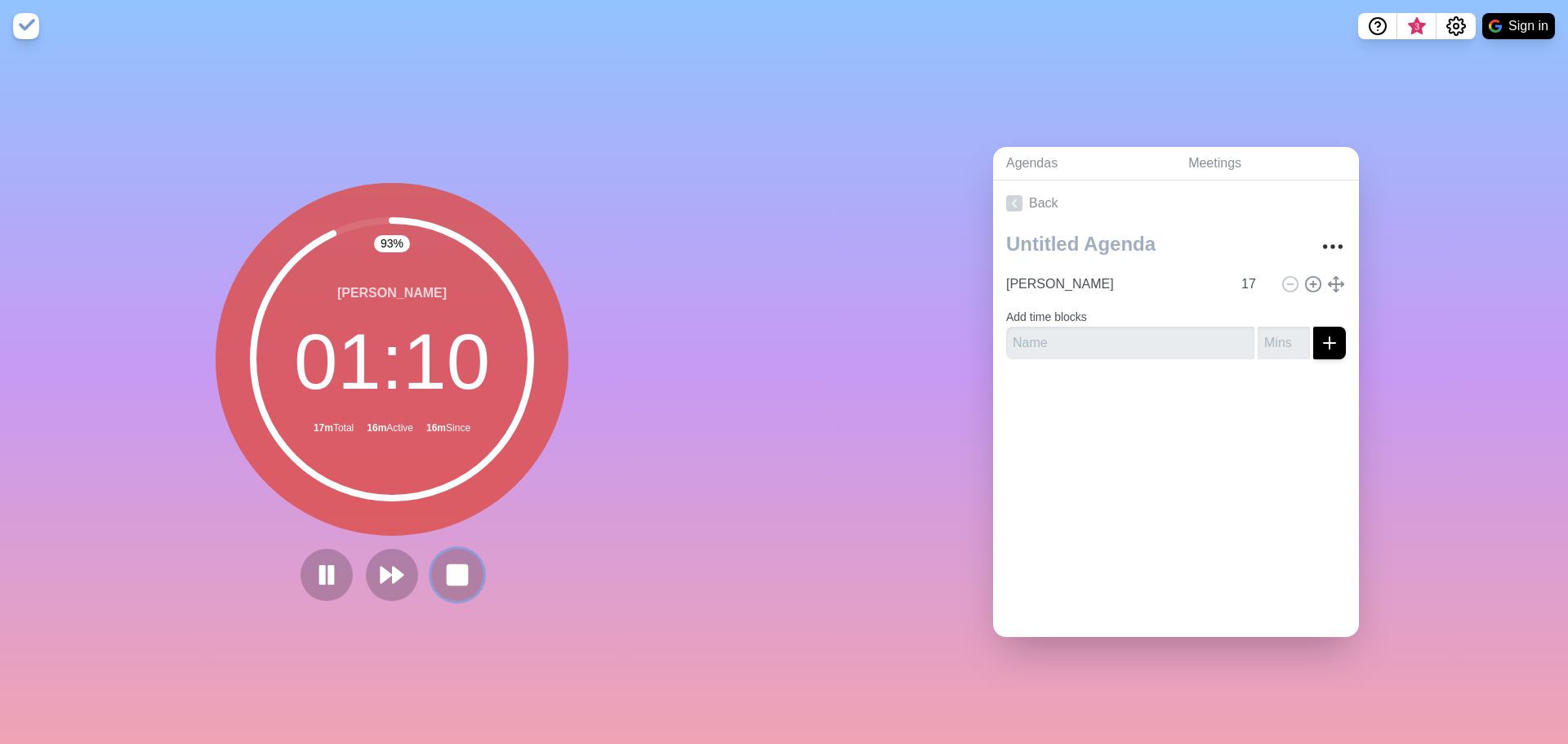
drag, startPoint x: 457, startPoint y: 569, endPoint x: 577, endPoint y: 529, distance: 126.5
click at [577, 529] on div "93 % [PERSON_NAME] 01 : 10 17m Total 16m Active 16m Since" at bounding box center [392, 398] width 784 height 692
click at [1134, 328] on input "text" at bounding box center [1130, 343] width 249 height 33
type input "Beyonca"
type input "17"
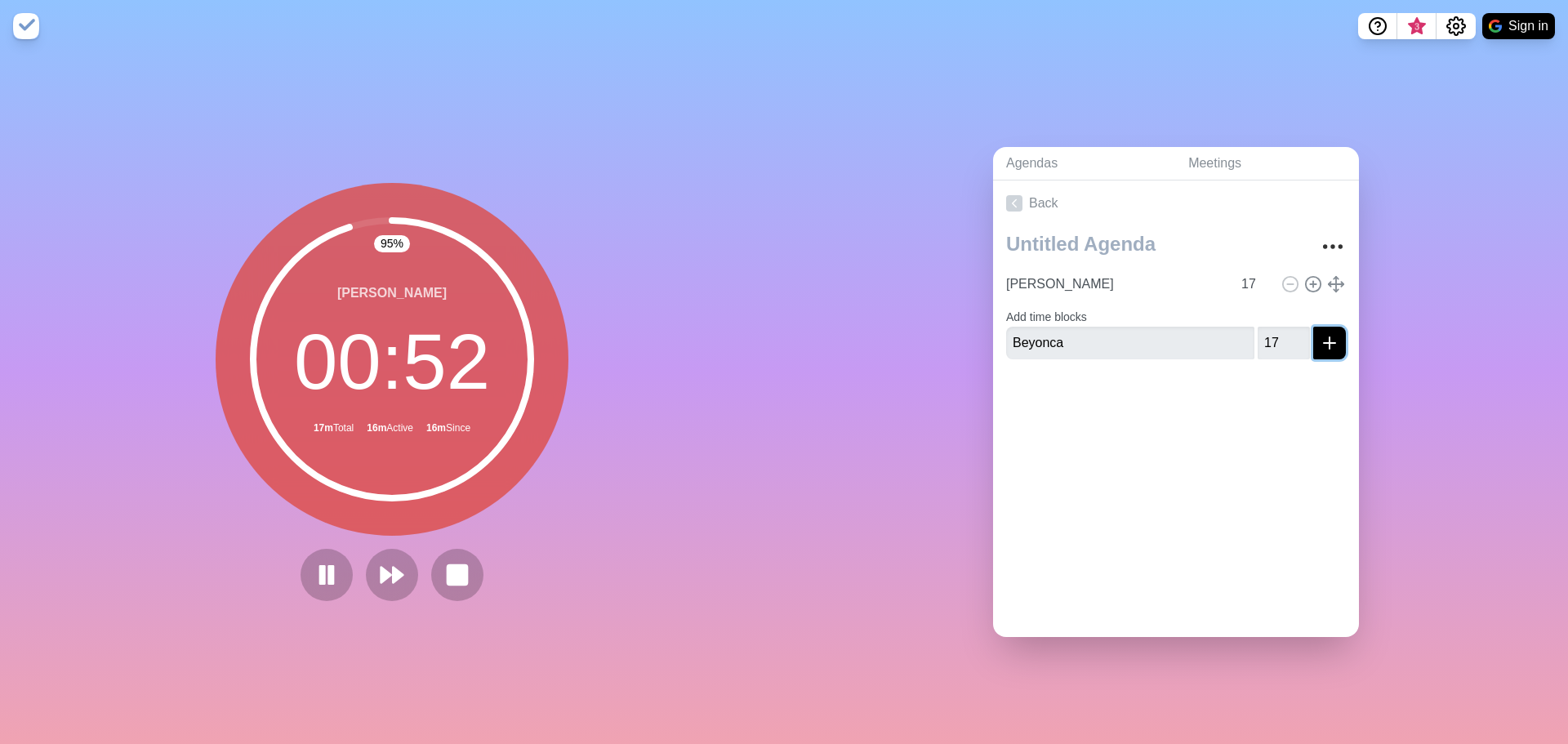
click at [1320, 336] on icon "submit" at bounding box center [1330, 342] width 20 height 20
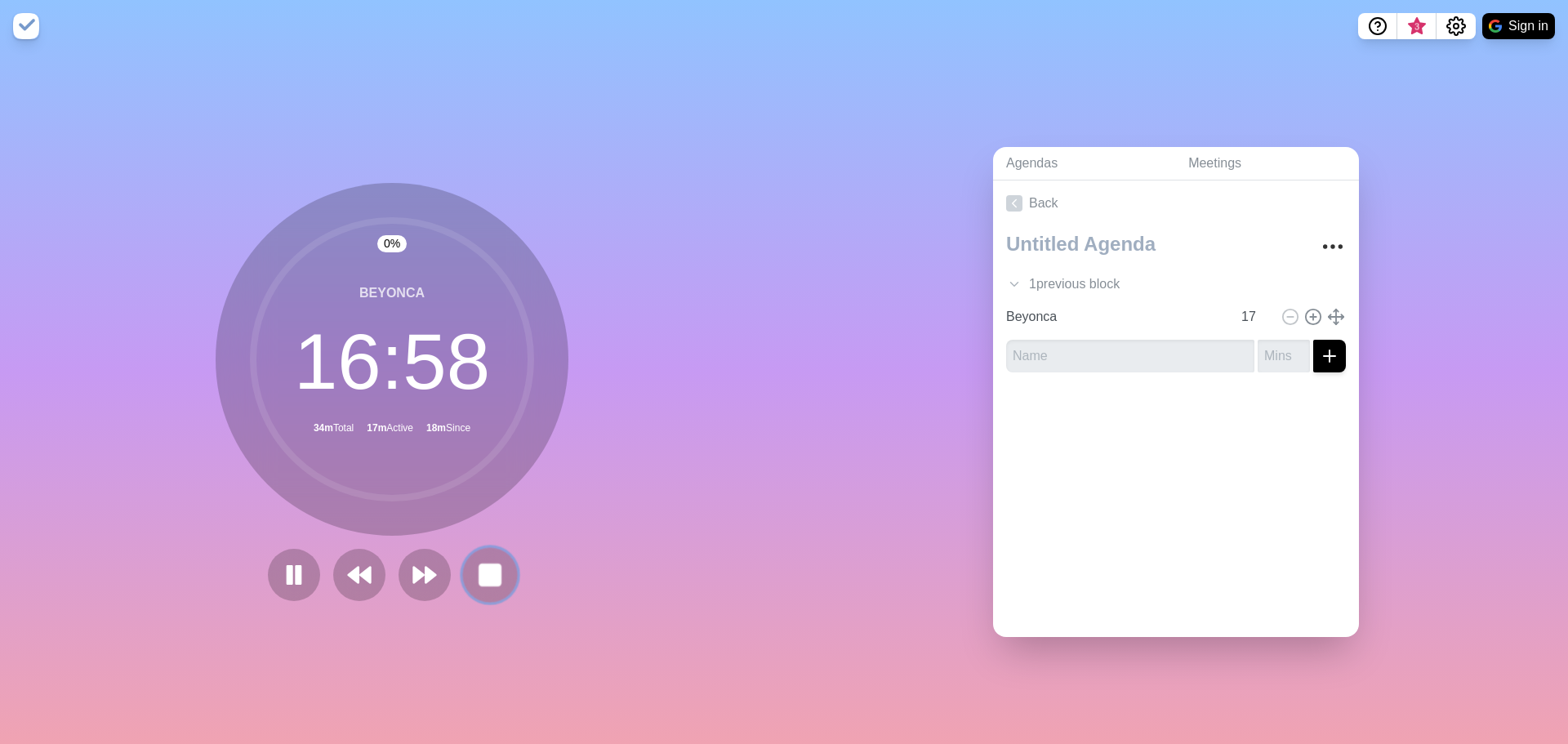
click at [485, 564] on rect at bounding box center [489, 575] width 21 height 21
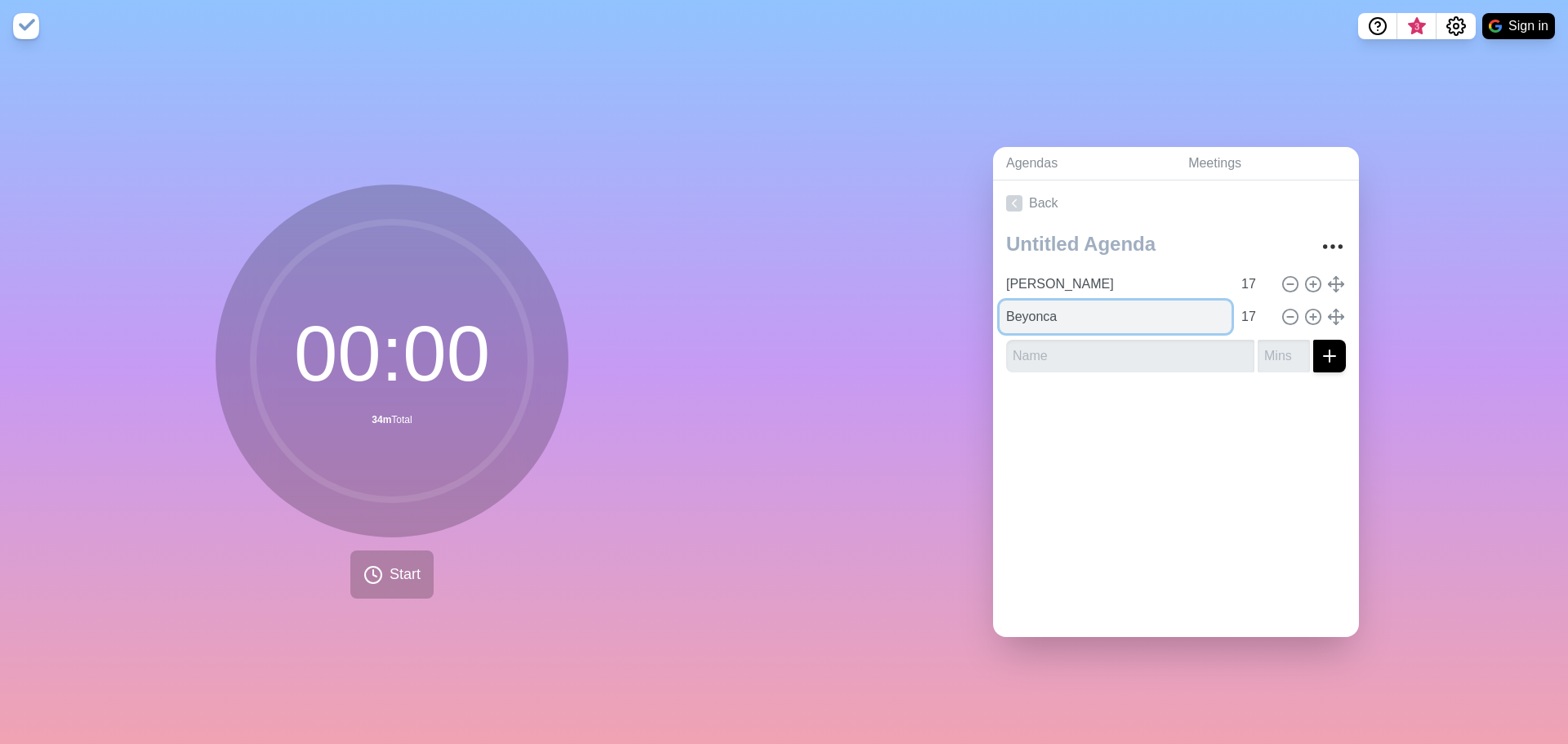
click at [1041, 313] on input "Beyonca" at bounding box center [1116, 317] width 232 height 33
click at [1328, 311] on div "Beyonca 17" at bounding box center [1176, 317] width 353 height 33
click at [1327, 311] on icon at bounding box center [1336, 317] width 18 height 18
click at [401, 576] on span "Start" at bounding box center [405, 575] width 31 height 22
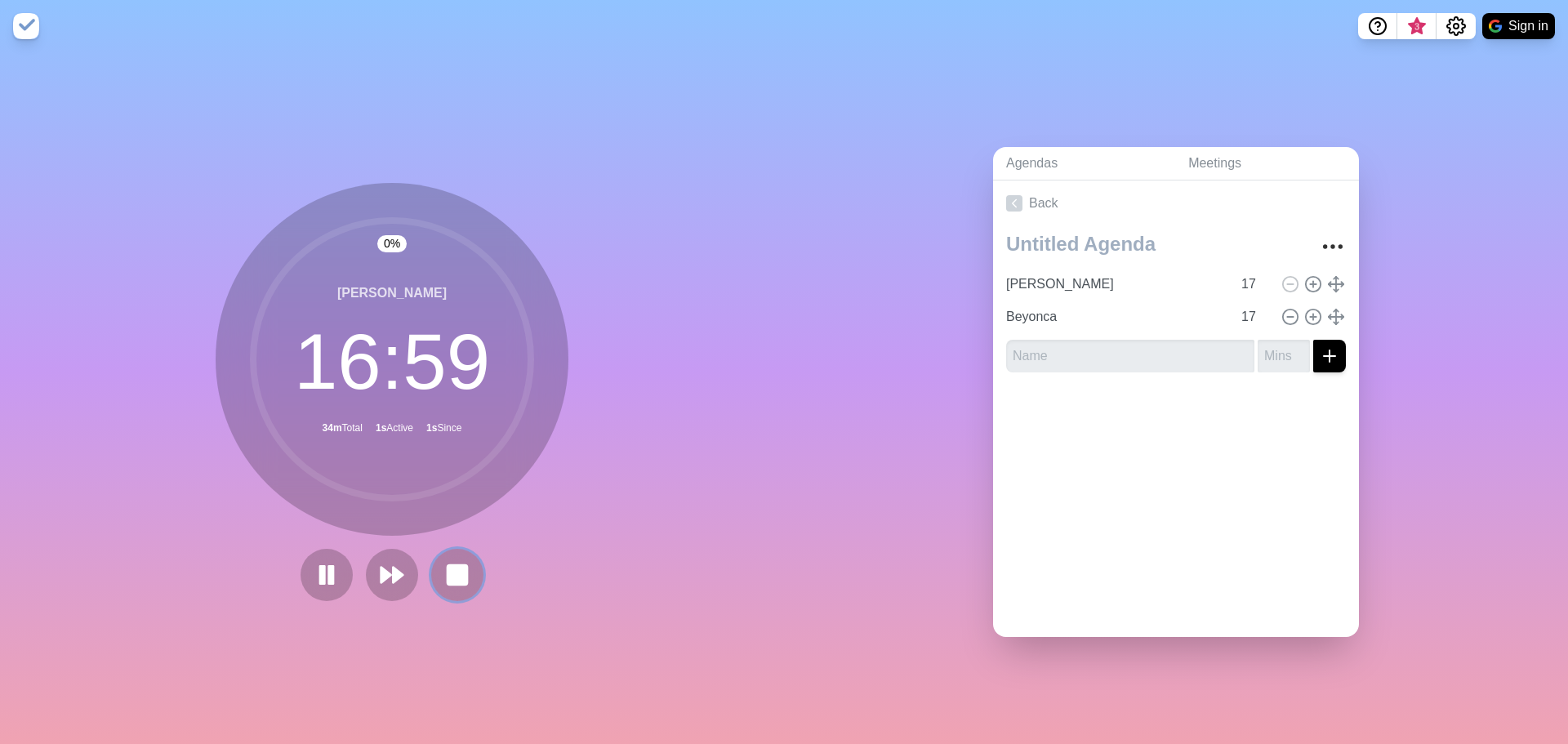
click at [450, 565] on rect at bounding box center [457, 575] width 20 height 20
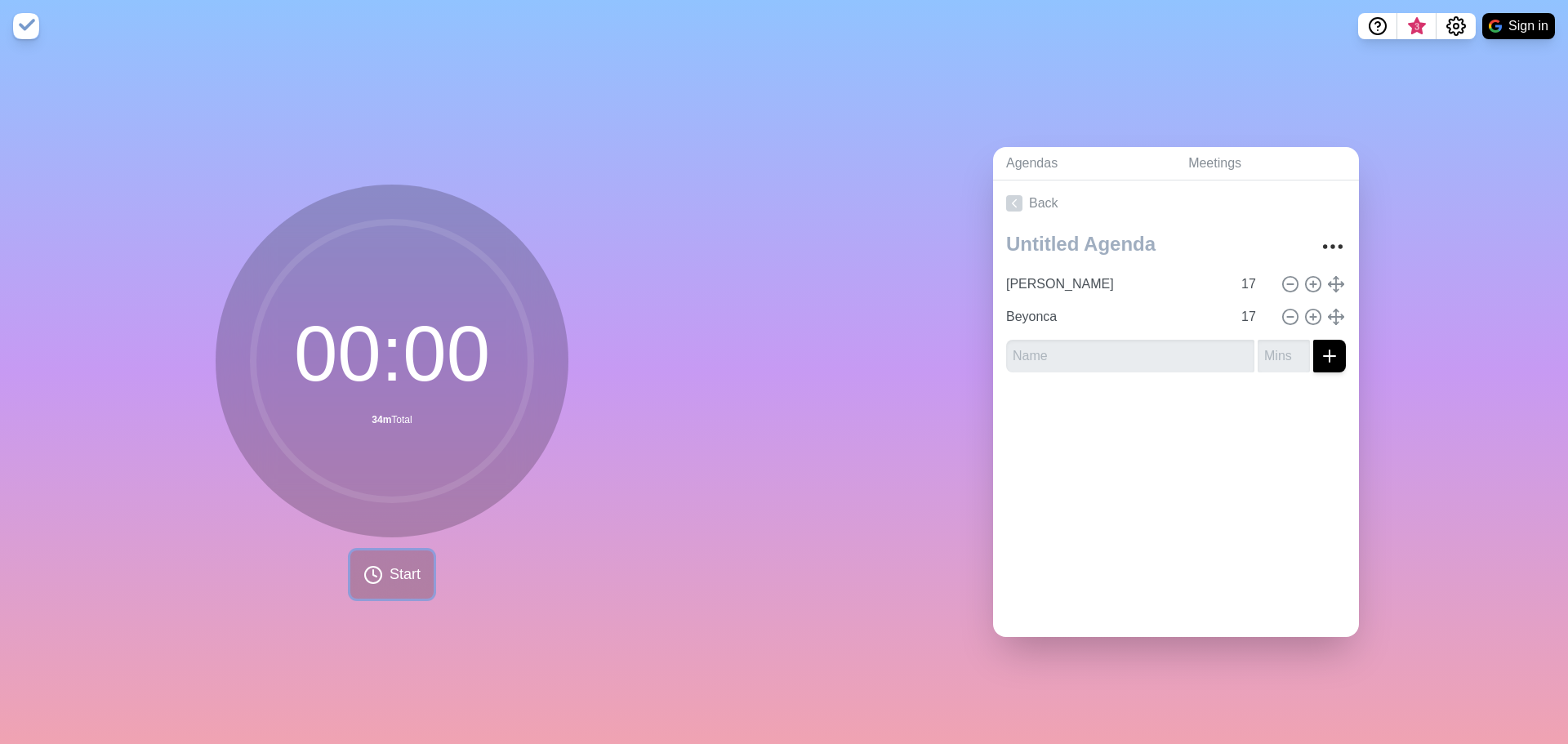
click at [378, 570] on button "Start" at bounding box center [391, 575] width 83 height 48
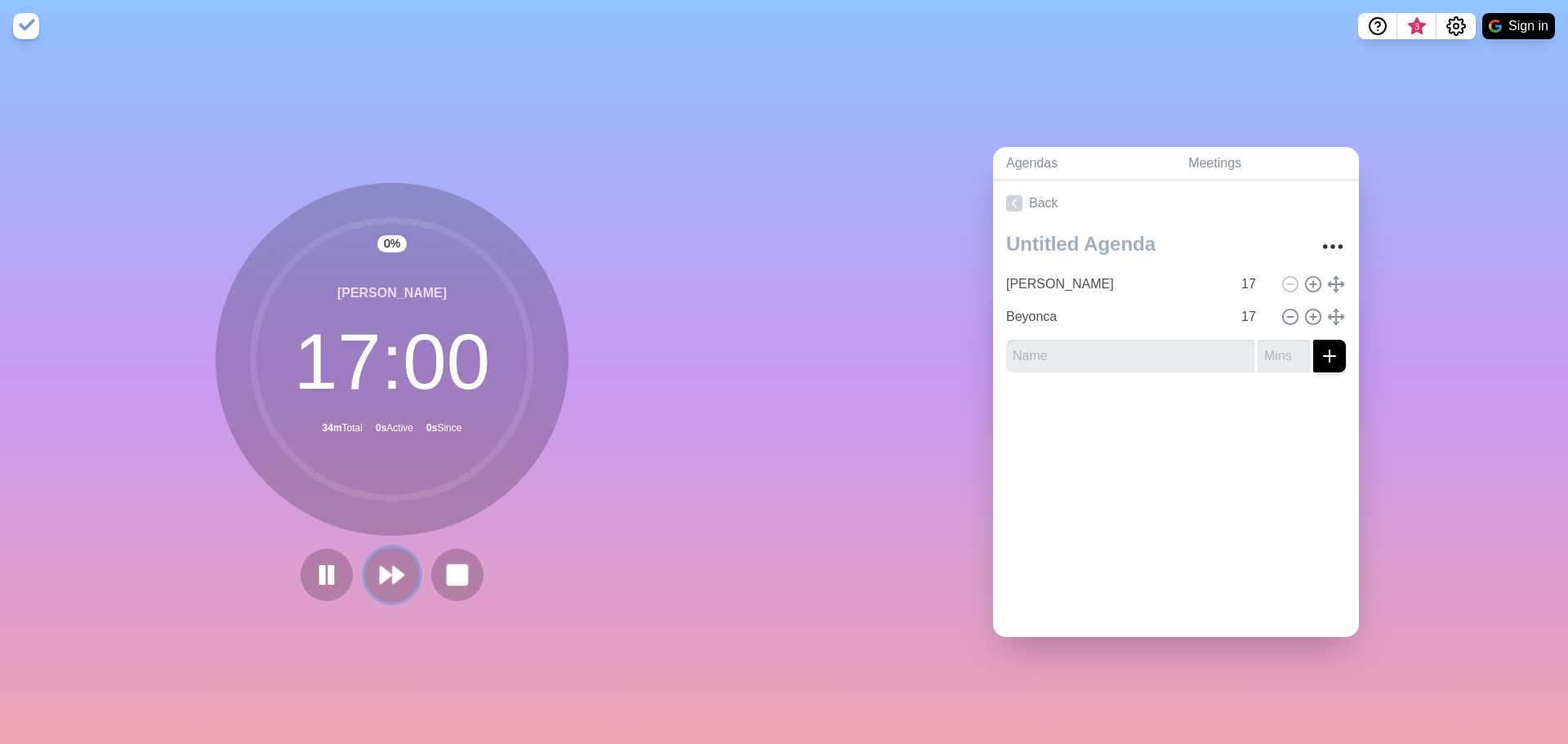
click at [381, 574] on polygon at bounding box center [386, 575] width 10 height 16
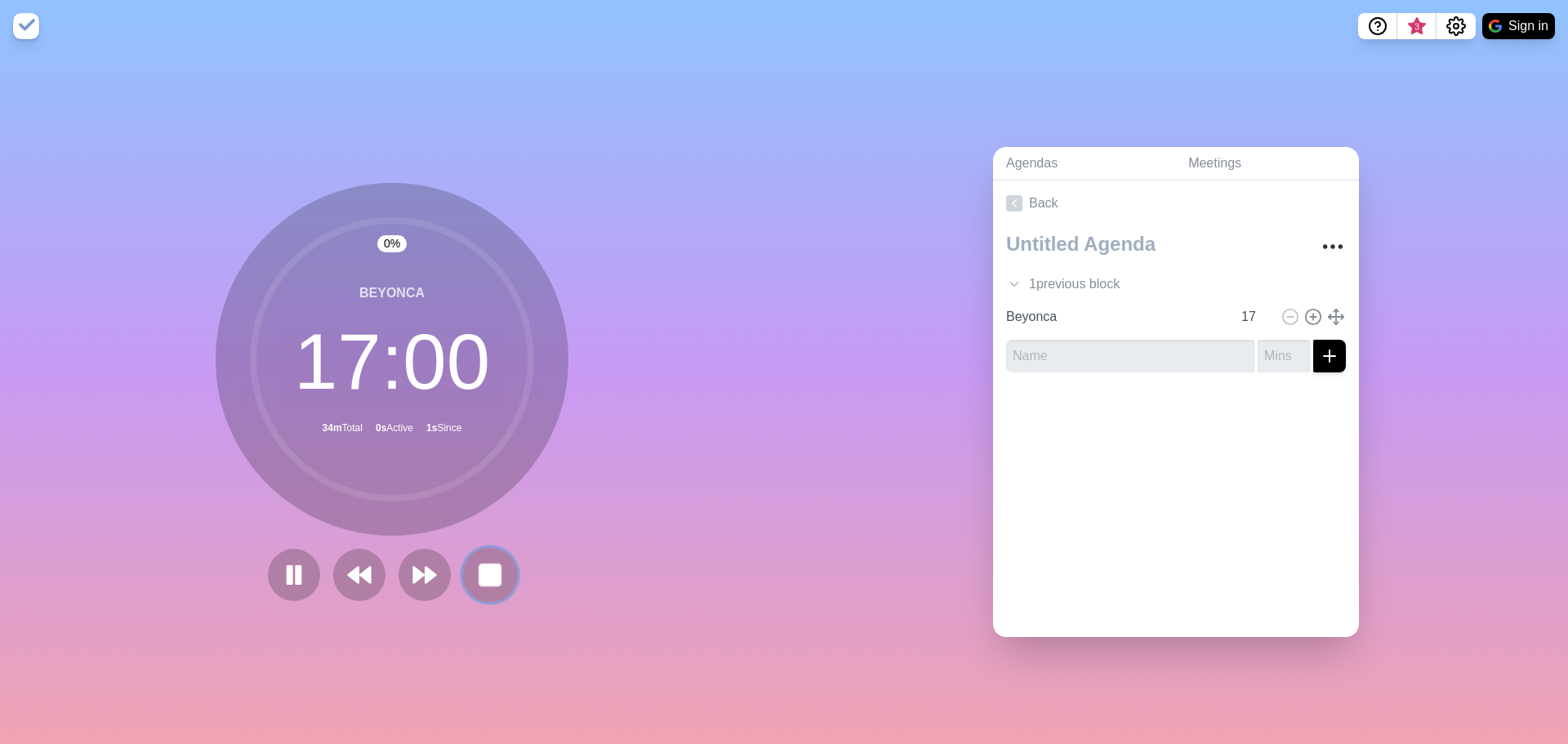
click at [469, 577] on button at bounding box center [489, 575] width 55 height 55
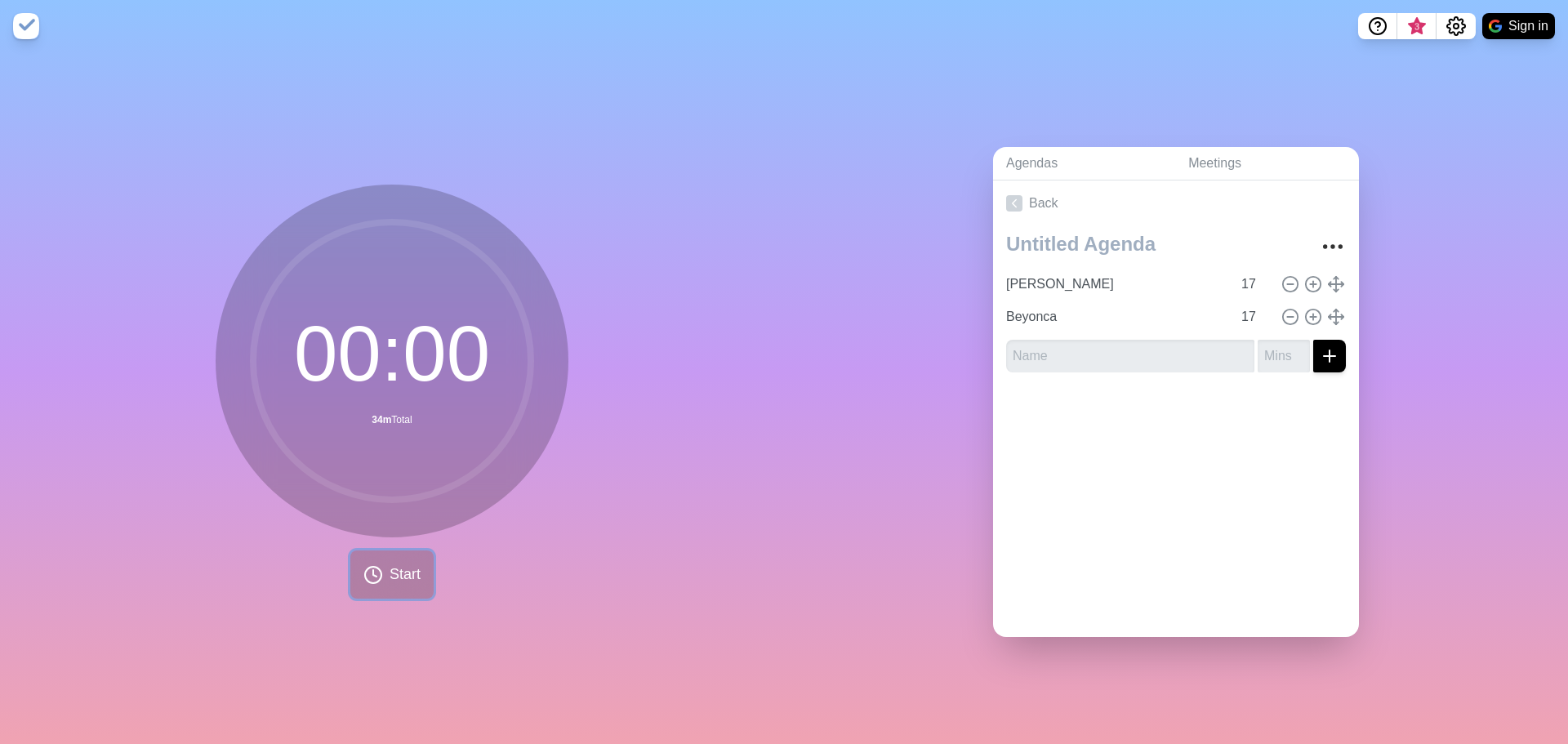
click at [371, 565] on icon at bounding box center [373, 575] width 20 height 20
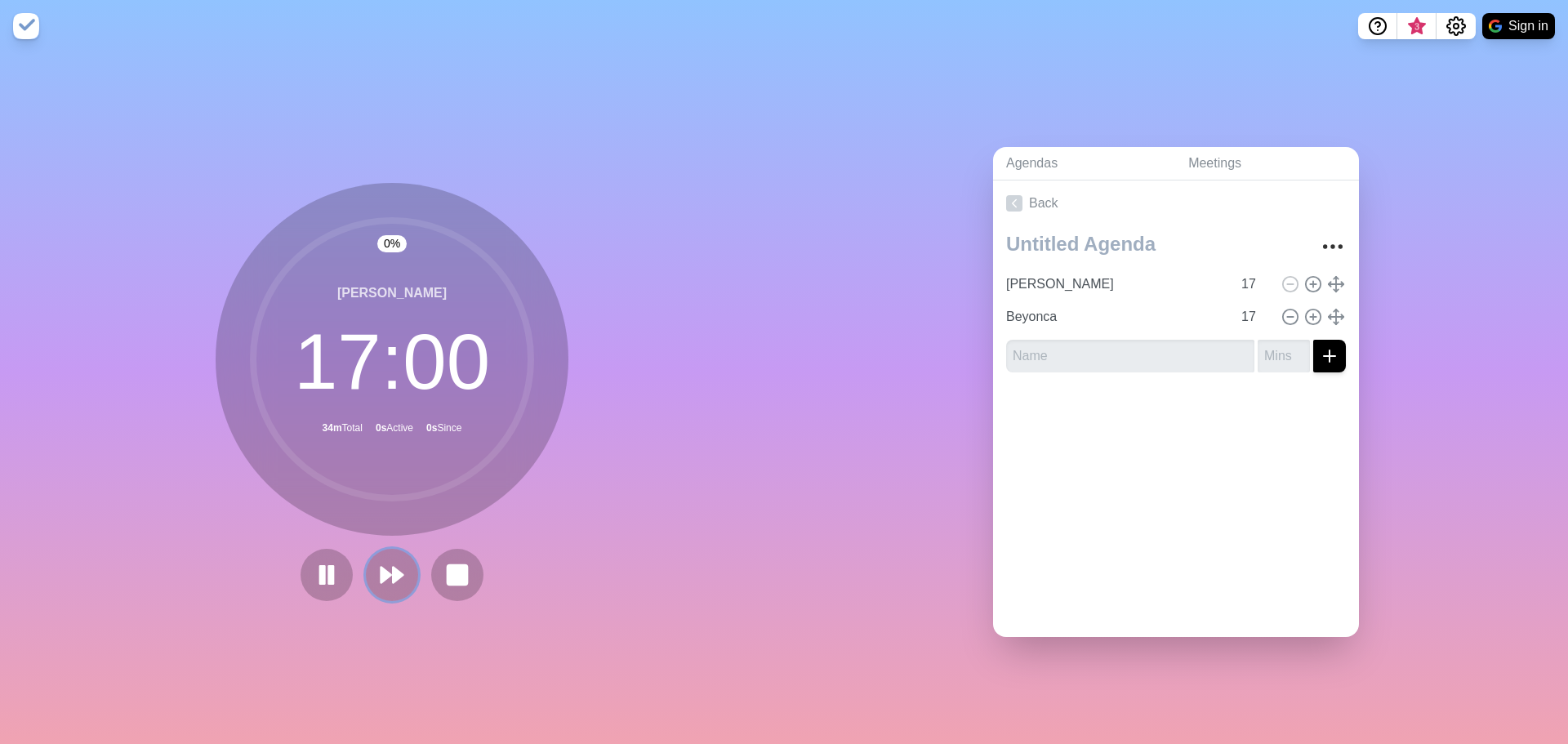
click at [371, 564] on button at bounding box center [391, 575] width 52 height 52
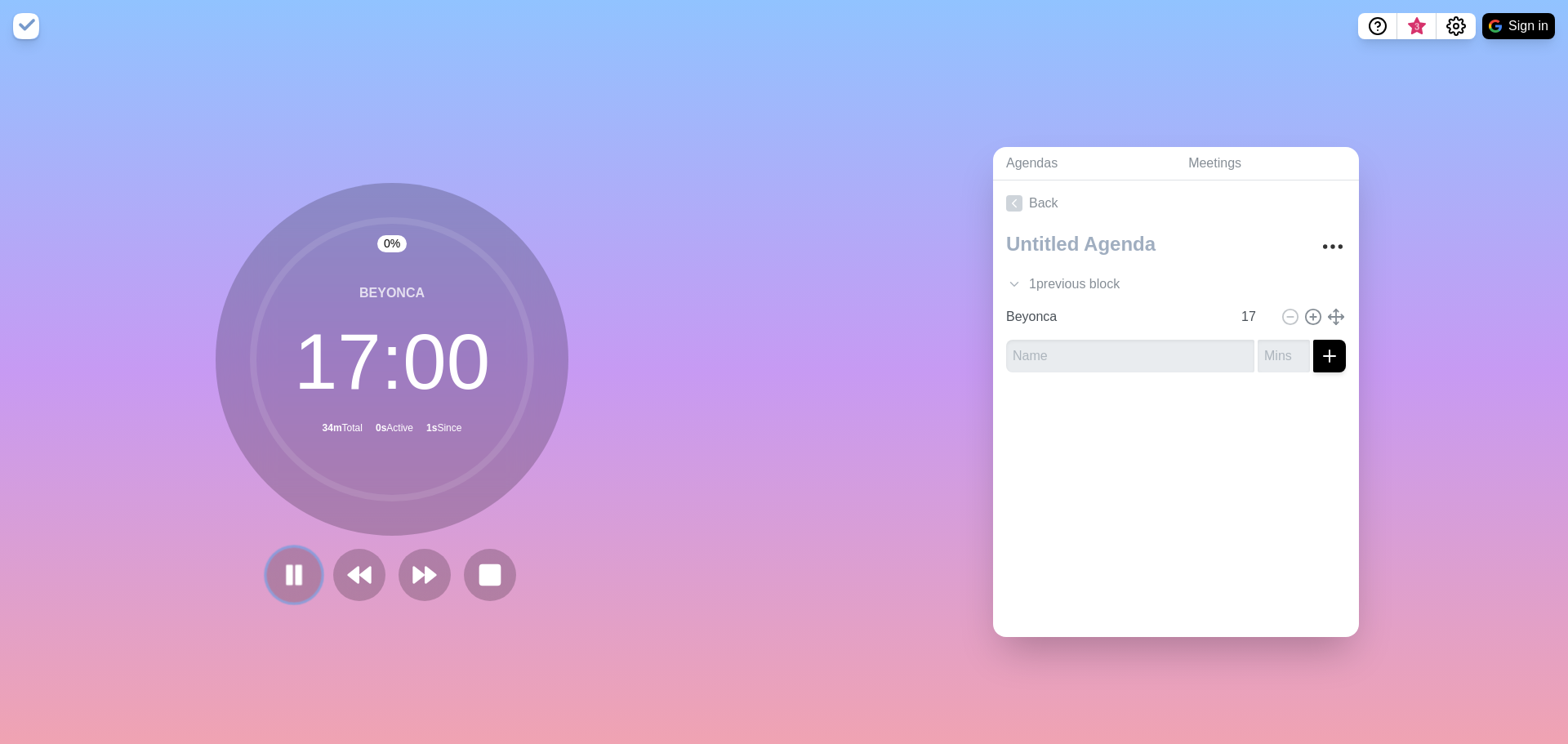
click at [309, 571] on button at bounding box center [294, 575] width 55 height 55
click at [292, 571] on polygon at bounding box center [293, 575] width 16 height 21
click at [280, 563] on icon at bounding box center [294, 575] width 28 height 28
click at [480, 565] on rect at bounding box center [489, 575] width 20 height 20
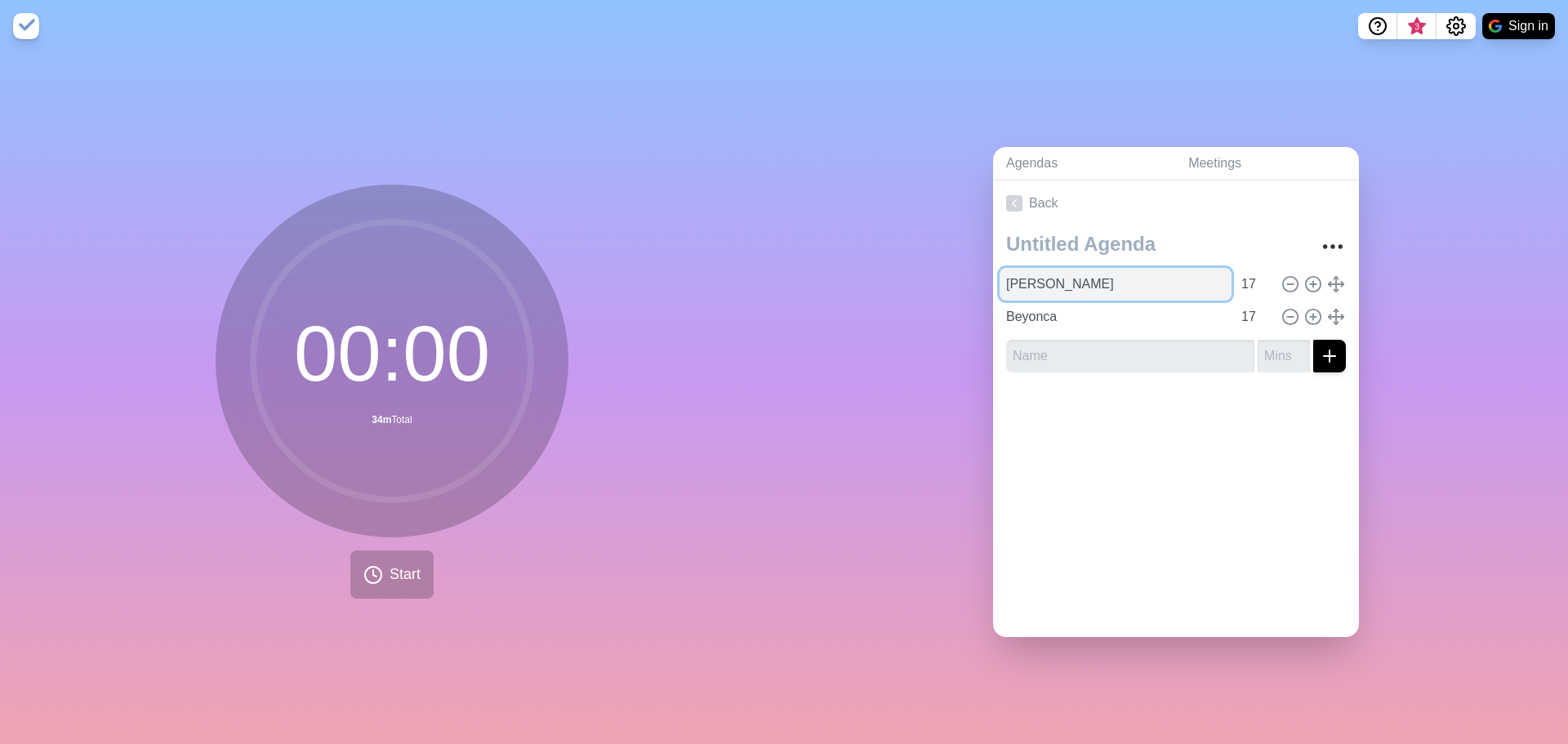
click at [1016, 276] on input "[PERSON_NAME]" at bounding box center [1116, 284] width 232 height 33
click at [370, 597] on div "00 : 00 34m Total Start" at bounding box center [392, 398] width 784 height 692
click at [376, 581] on button "Start" at bounding box center [391, 575] width 83 height 48
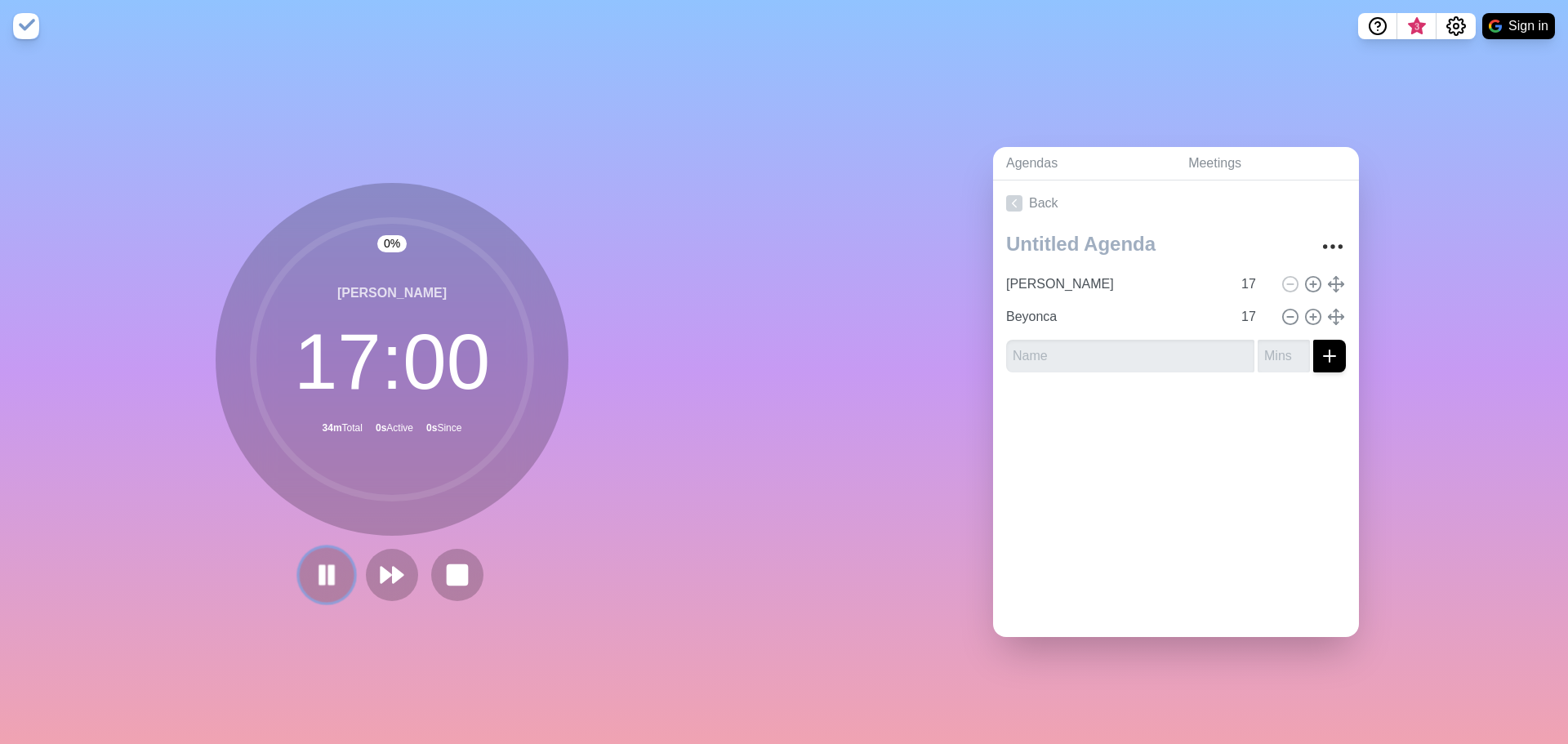
click at [313, 574] on icon at bounding box center [327, 575] width 28 height 28
click at [318, 567] on polygon at bounding box center [326, 575] width 16 height 21
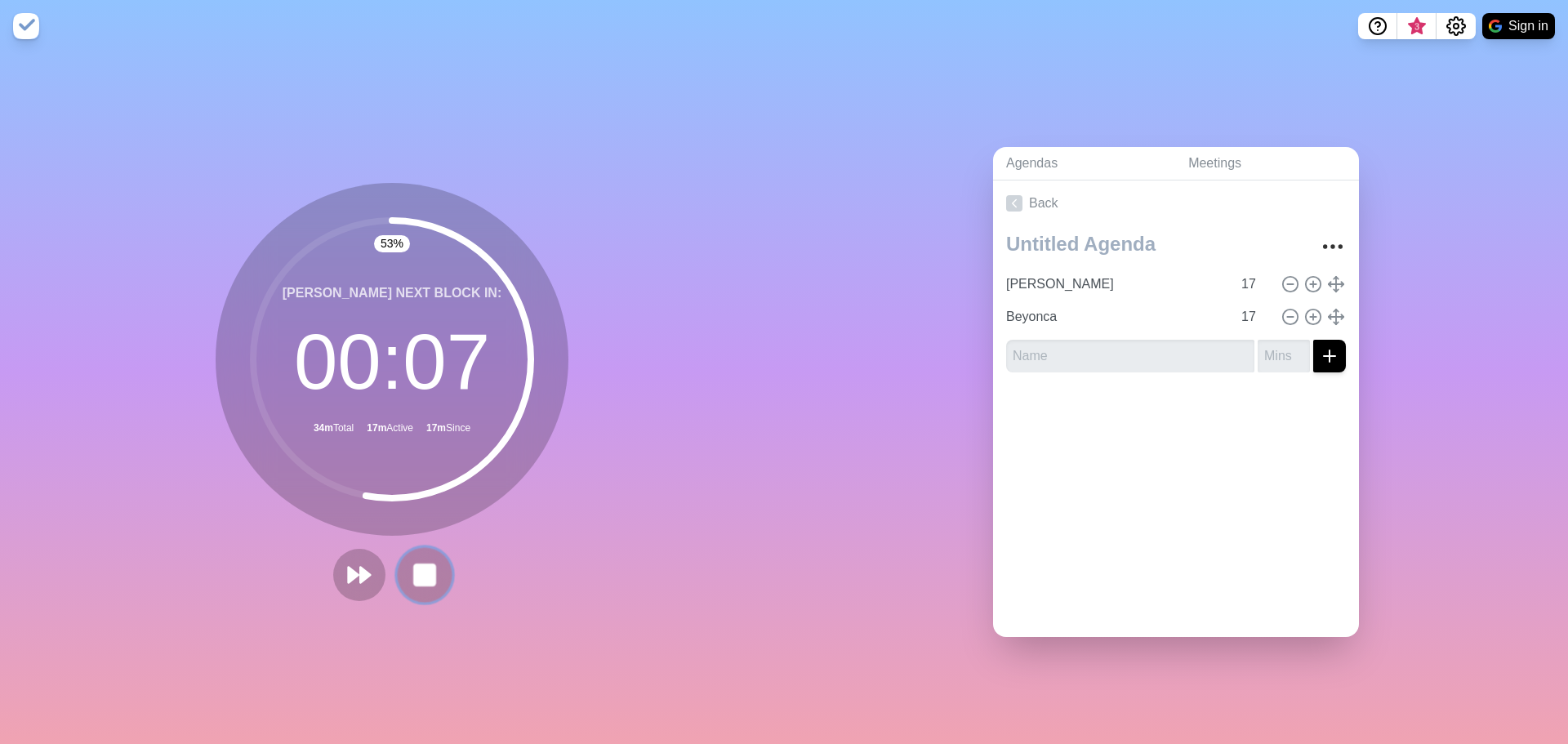
click at [418, 583] on button at bounding box center [424, 575] width 55 height 55
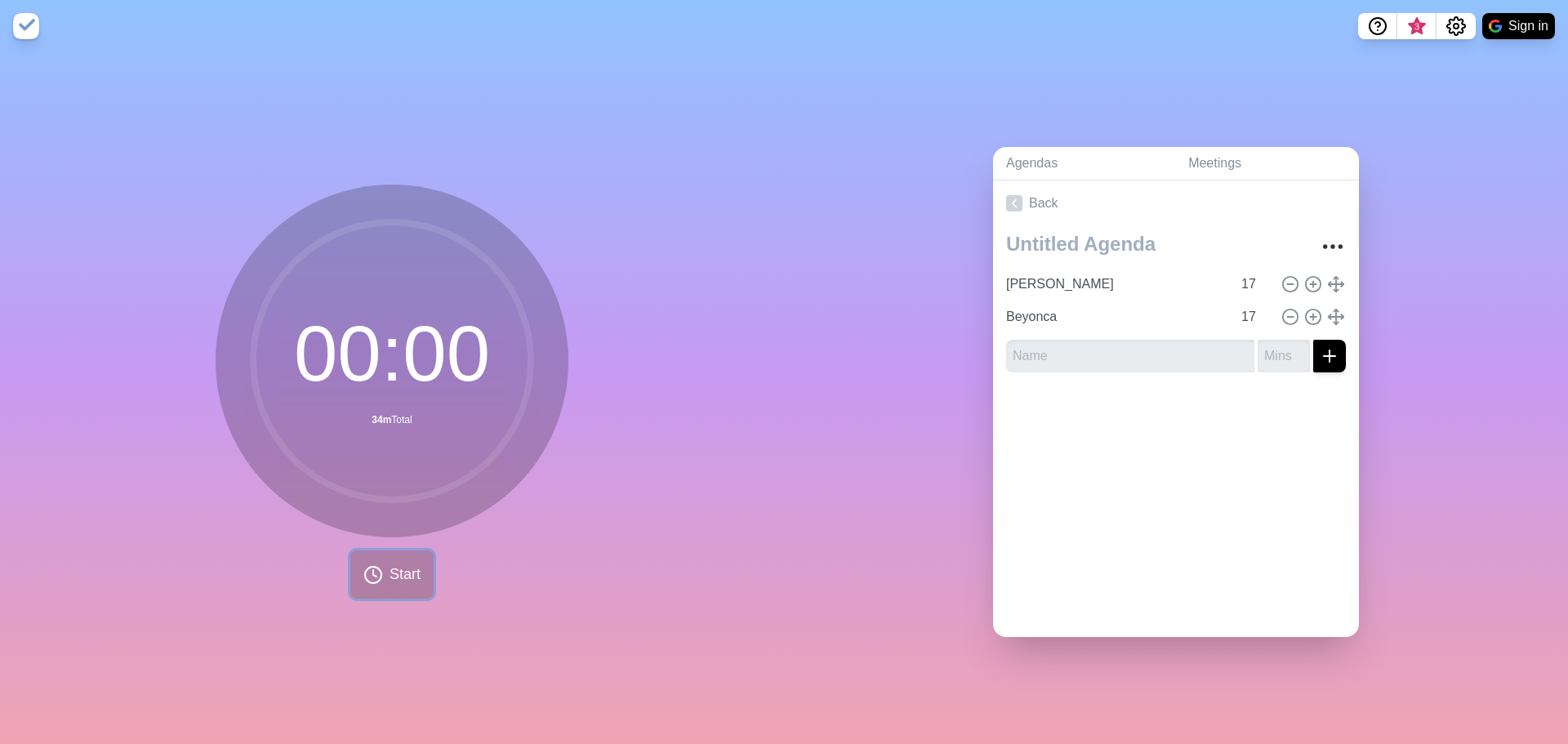
click at [390, 563] on span "Start" at bounding box center [405, 575] width 31 height 22
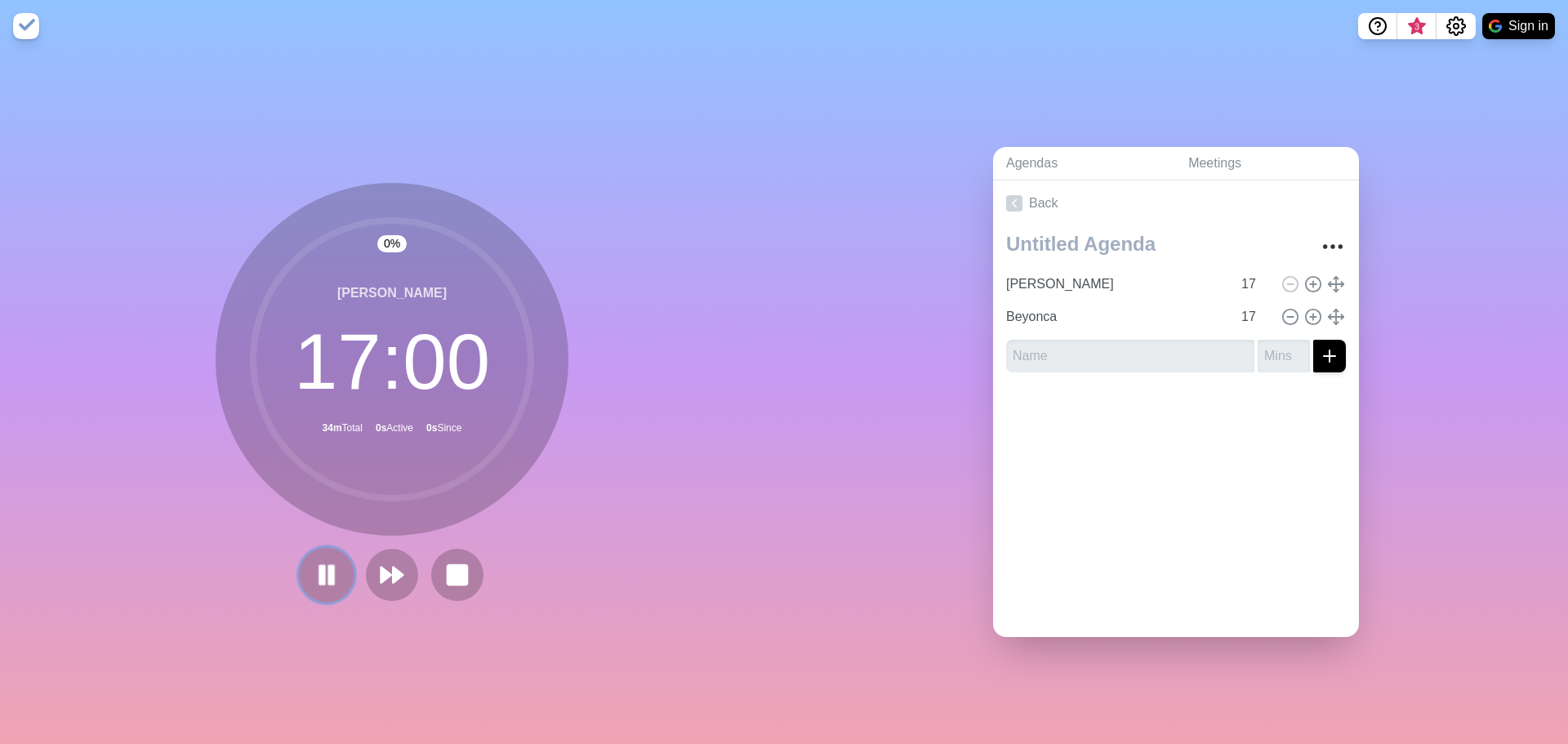
click at [320, 569] on rect at bounding box center [323, 574] width 5 height 18
click at [381, 569] on polygon at bounding box center [386, 575] width 10 height 16
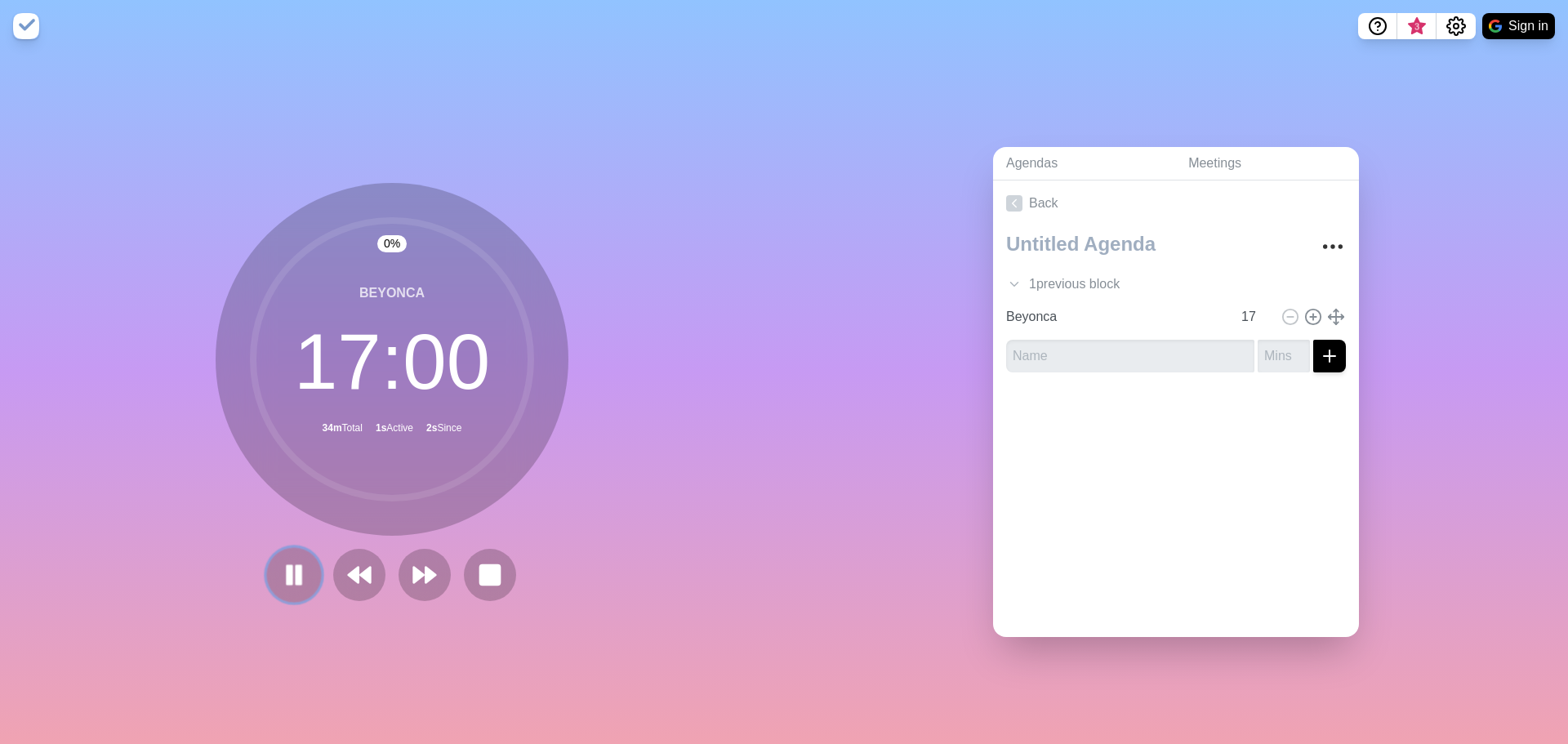
click at [297, 569] on rect at bounding box center [299, 574] width 5 height 18
click at [282, 565] on icon at bounding box center [294, 575] width 28 height 28
click at [300, 574] on icon at bounding box center [294, 575] width 28 height 28
click at [468, 569] on button at bounding box center [489, 575] width 55 height 55
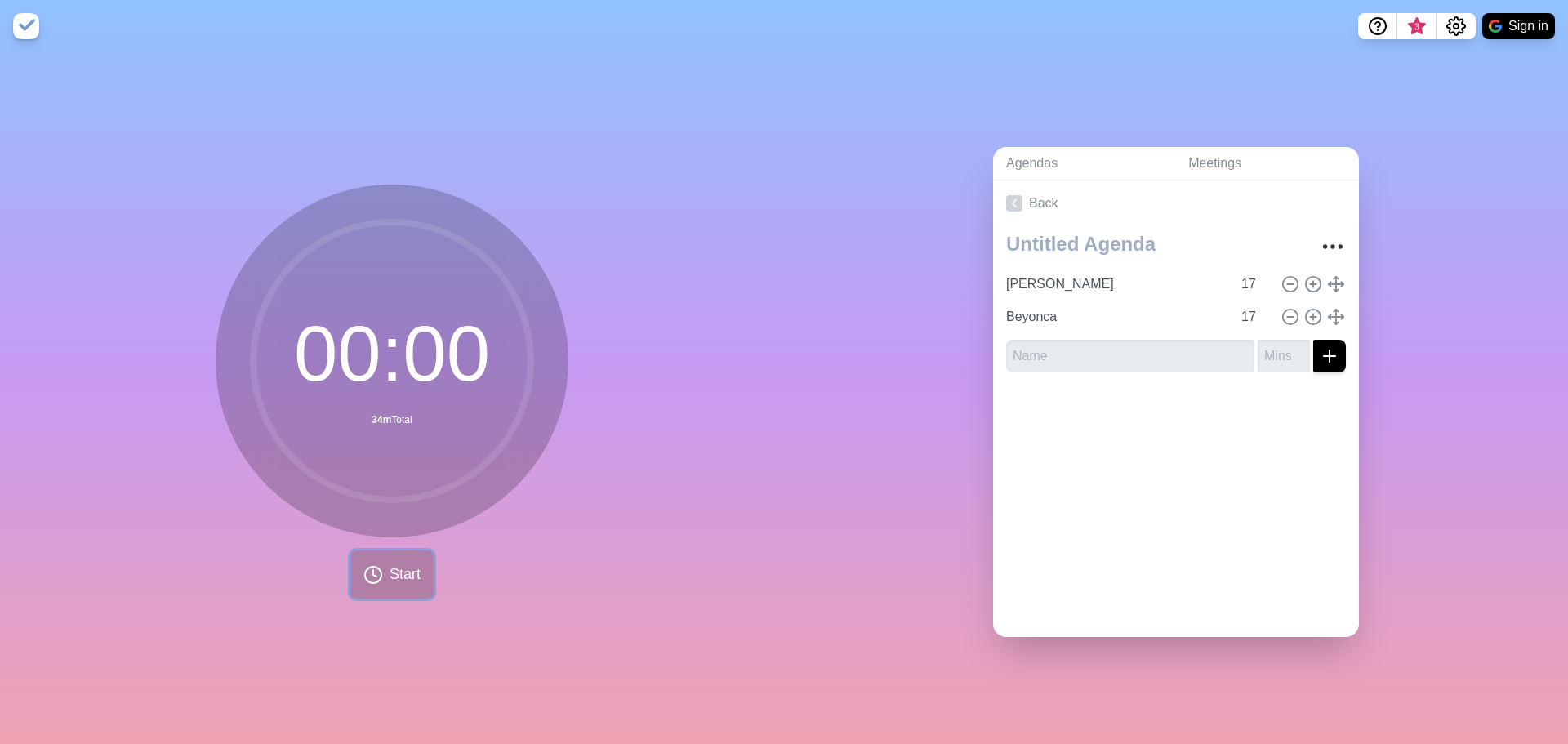
click at [394, 575] on span "Start" at bounding box center [405, 575] width 31 height 22
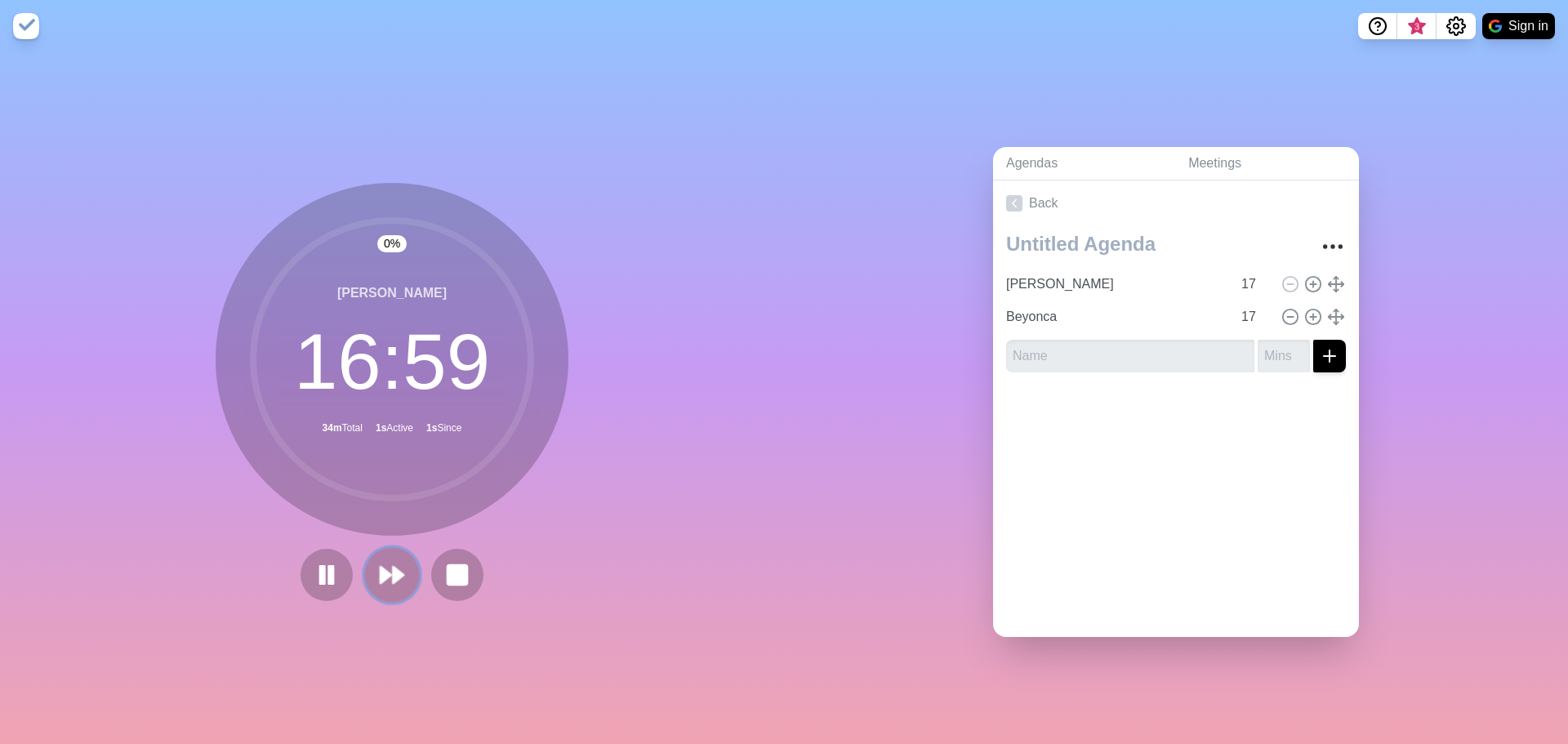
click at [382, 575] on icon at bounding box center [392, 575] width 28 height 28
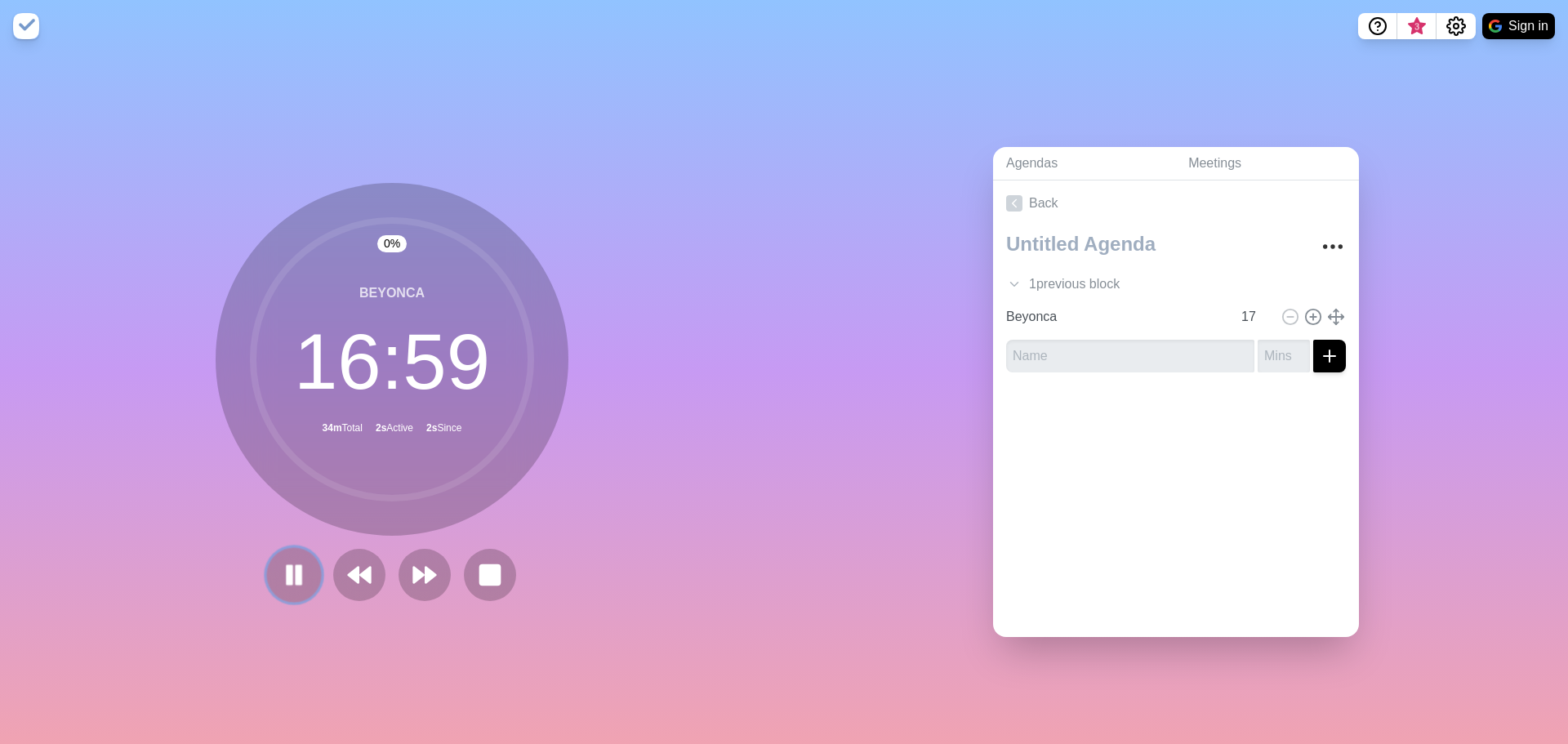
click at [287, 572] on rect at bounding box center [290, 574] width 5 height 18
click at [286, 564] on polygon at bounding box center [293, 575] width 16 height 21
click at [280, 568] on icon at bounding box center [294, 575] width 28 height 28
click at [413, 136] on div "39 % Beyonca 10 : 22 34m Total 7m Active 9m Since" at bounding box center [392, 398] width 784 height 692
click at [296, 569] on polygon at bounding box center [293, 575] width 16 height 21
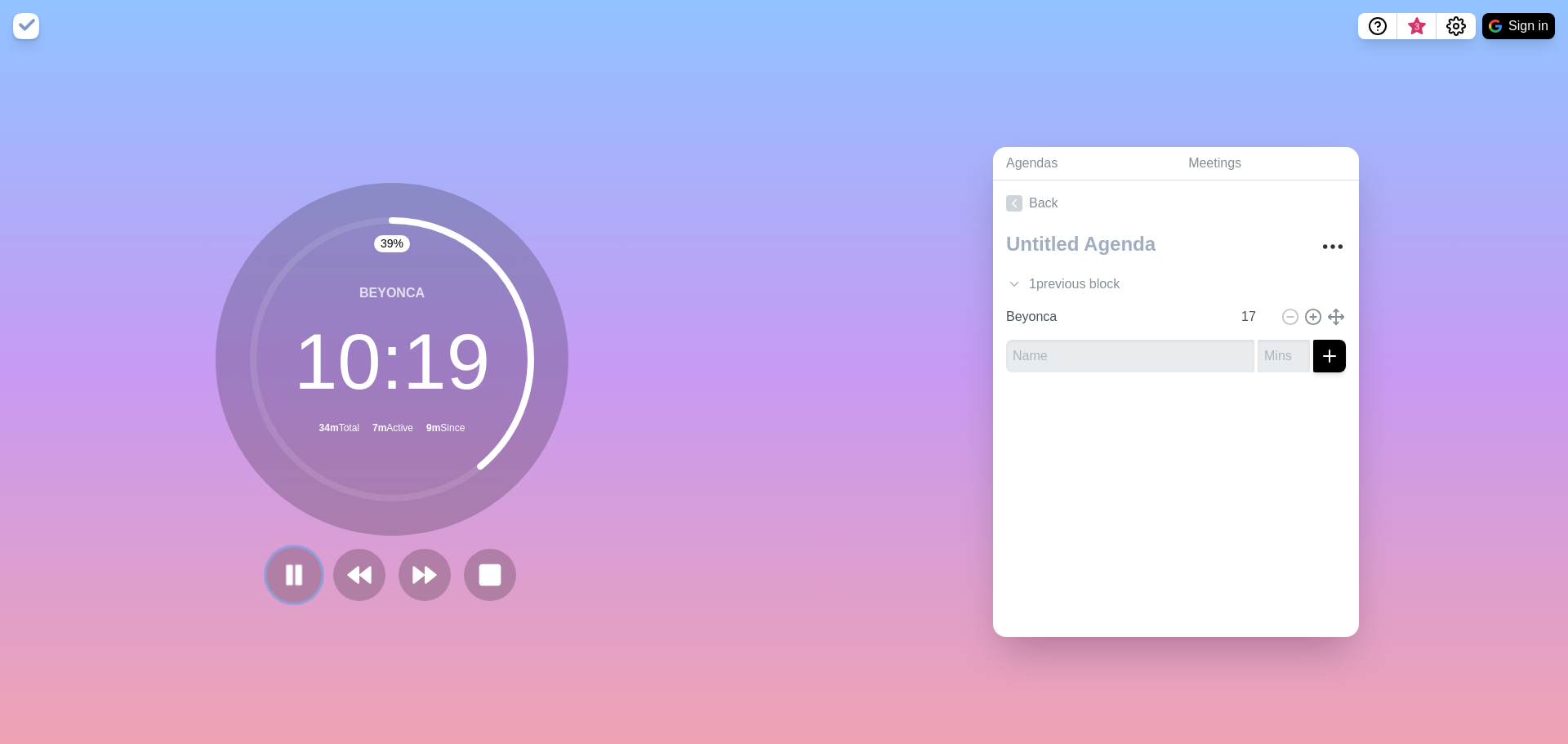
click at [271, 575] on button at bounding box center [294, 575] width 55 height 55
click at [297, 552] on button at bounding box center [294, 575] width 55 height 55
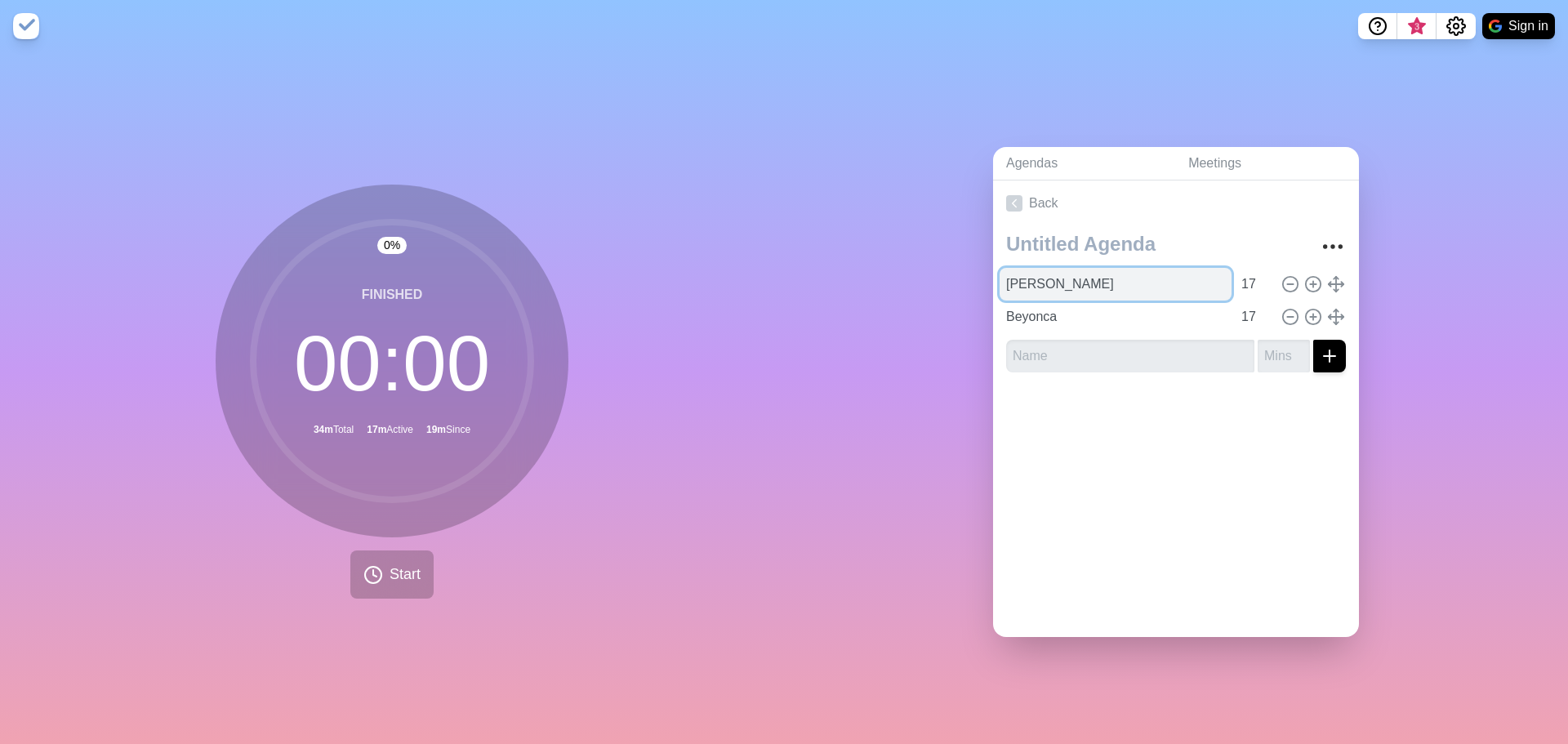
click at [1073, 276] on input "[PERSON_NAME]" at bounding box center [1116, 284] width 232 height 33
drag, startPoint x: 1073, startPoint y: 276, endPoint x: 852, endPoint y: 221, distance: 227.7
click at [915, 264] on div "Agendas Meetings Back [PERSON_NAME] 17 [GEOGRAPHIC_DATA] 17" at bounding box center [1177, 398] width 784 height 692
type input "[PERSON_NAME]"
click at [402, 564] on span "Start" at bounding box center [405, 575] width 31 height 22
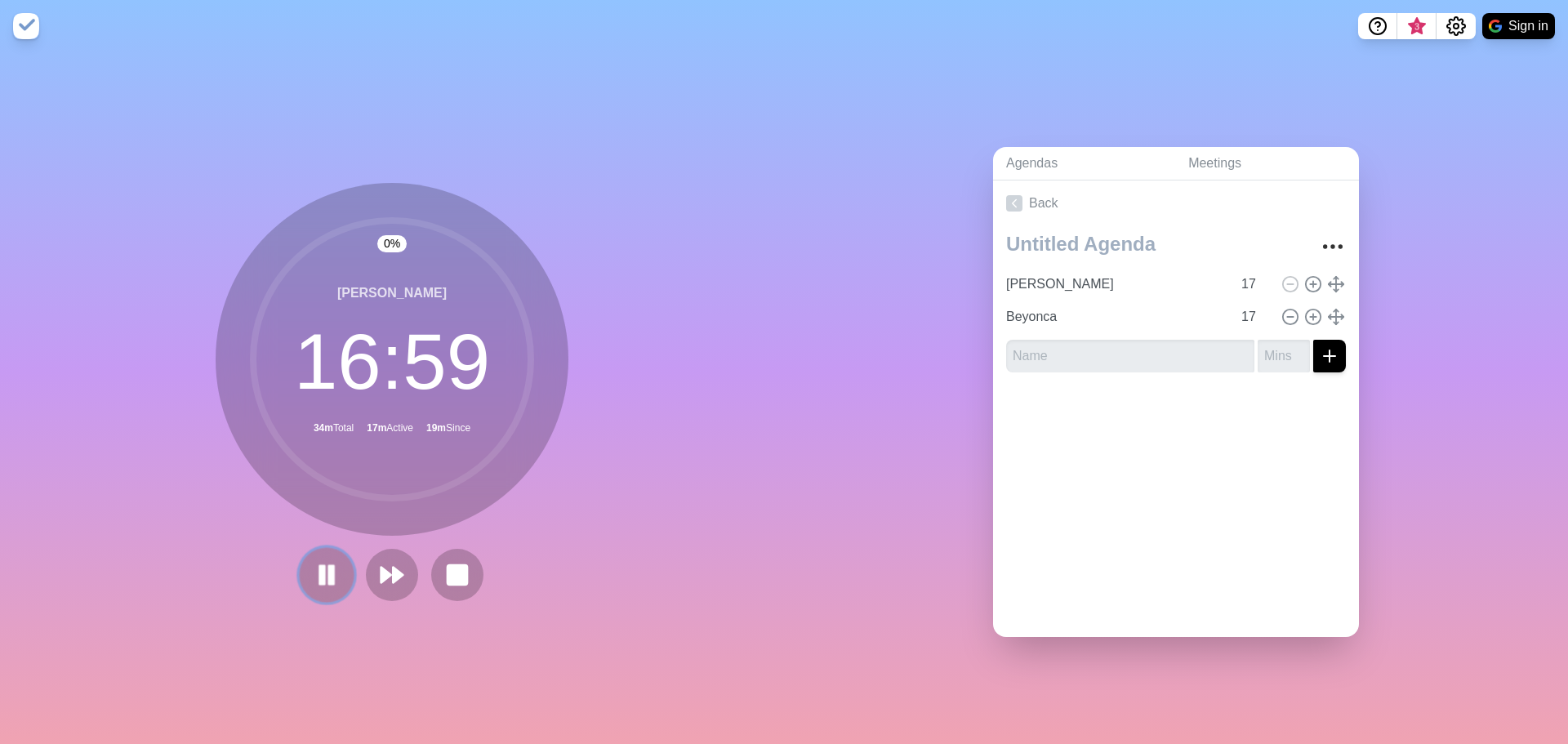
click at [316, 579] on icon at bounding box center [327, 575] width 28 height 28
click at [318, 564] on polygon at bounding box center [326, 575] width 16 height 21
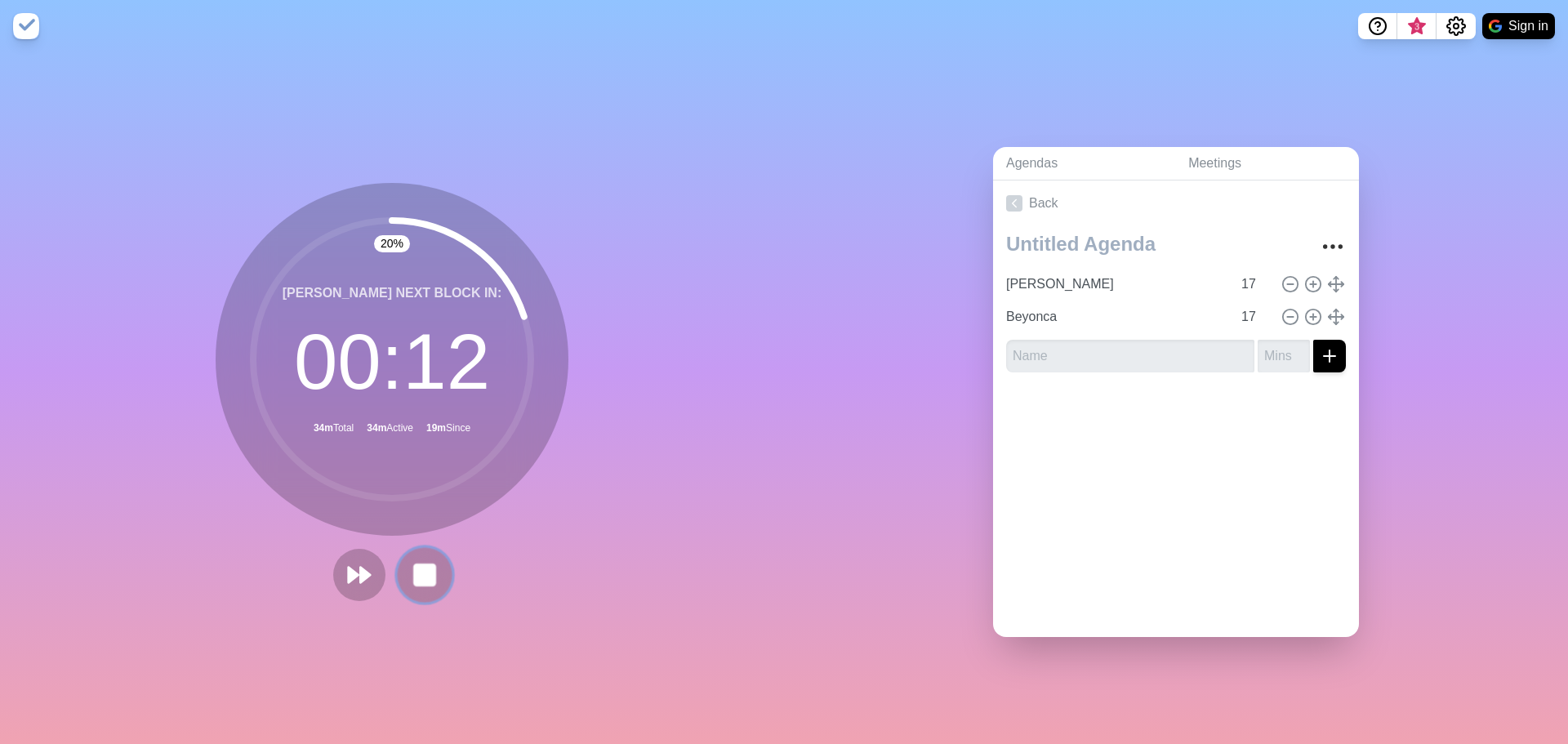
click at [435, 575] on button at bounding box center [424, 575] width 55 height 55
